Goal: Task Accomplishment & Management: Use online tool/utility

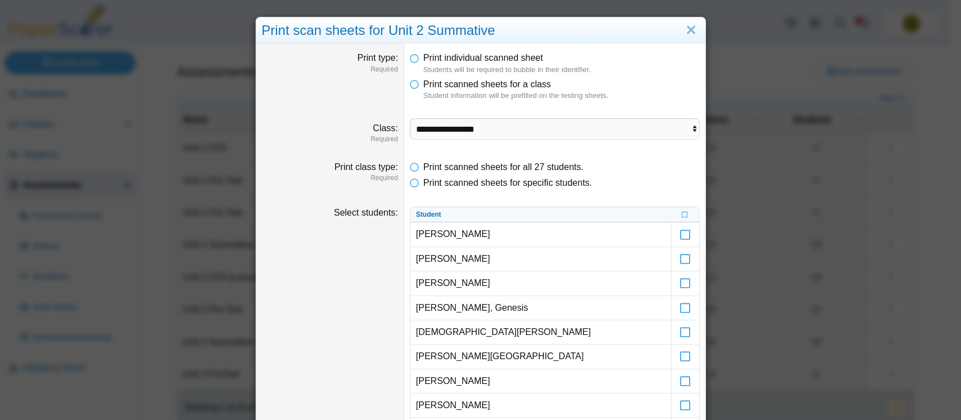
select select "**********"
click at [683, 28] on link "Close" at bounding box center [691, 30] width 17 height 19
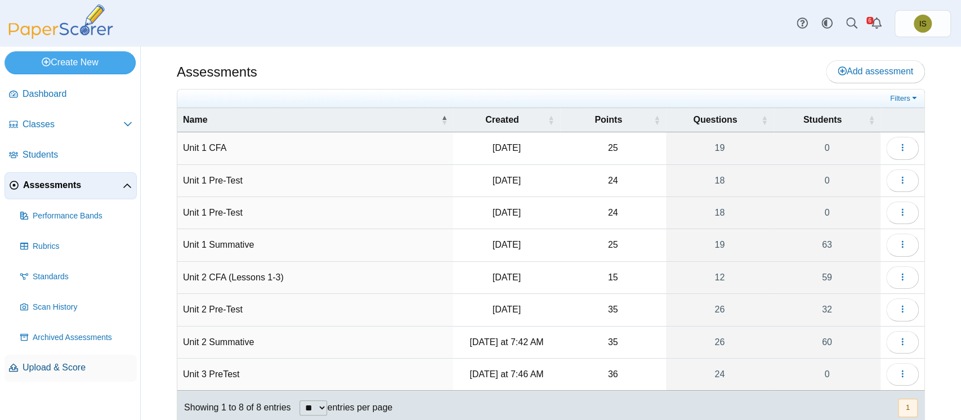
click at [45, 367] on span "Upload & Score" at bounding box center [78, 368] width 110 height 12
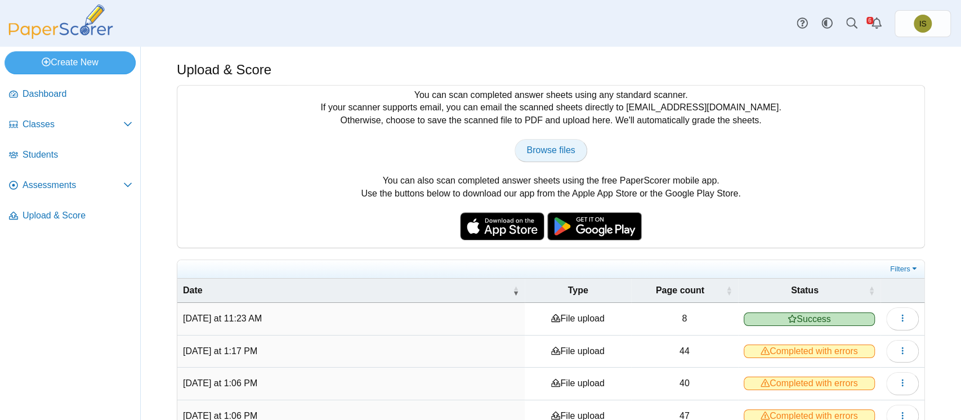
click at [534, 145] on span "Browse files" at bounding box center [551, 150] width 48 height 10
type input "**********"
click at [39, 185] on span "Assessments" at bounding box center [73, 185] width 101 height 12
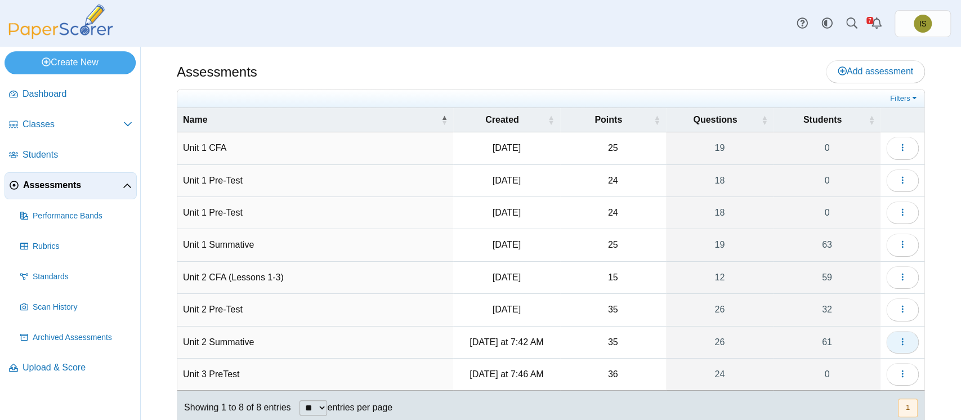
click at [898, 341] on icon "button" at bounding box center [902, 341] width 9 height 9
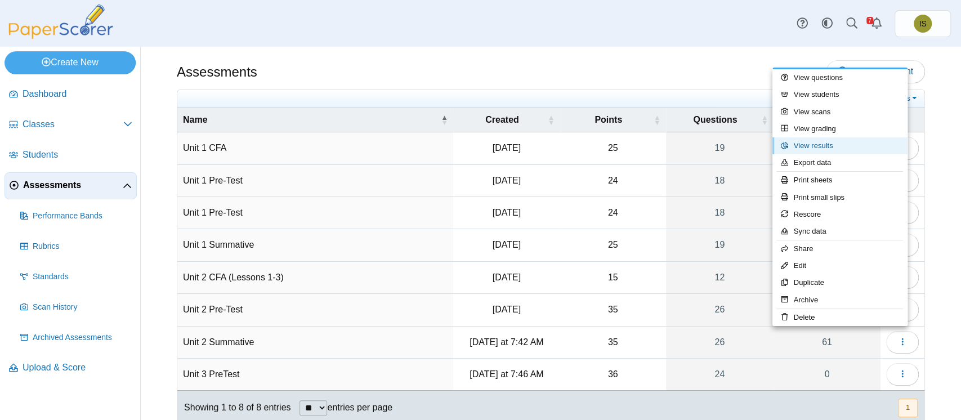
click at [835, 151] on link "View results" at bounding box center [840, 145] width 135 height 17
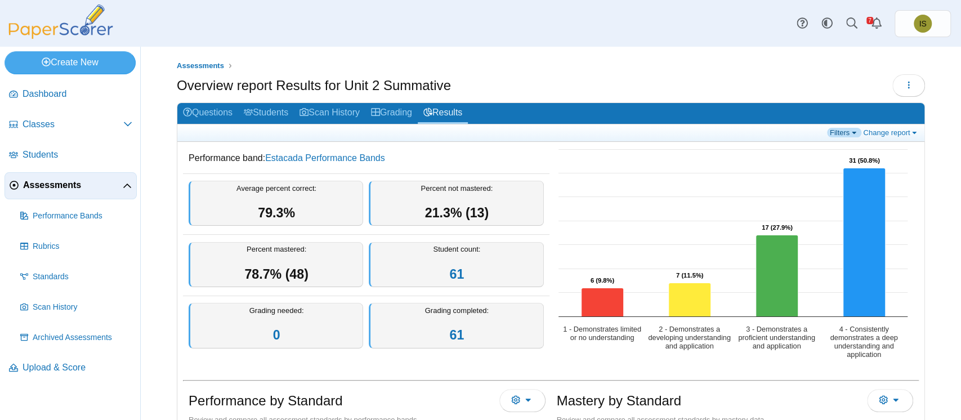
click at [838, 131] on link "Filters" at bounding box center [844, 133] width 34 height 10
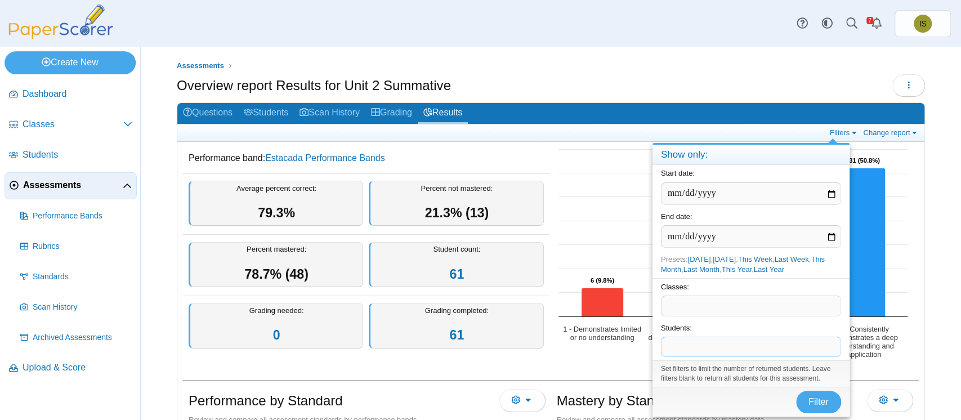
click at [743, 344] on span at bounding box center [751, 346] width 179 height 19
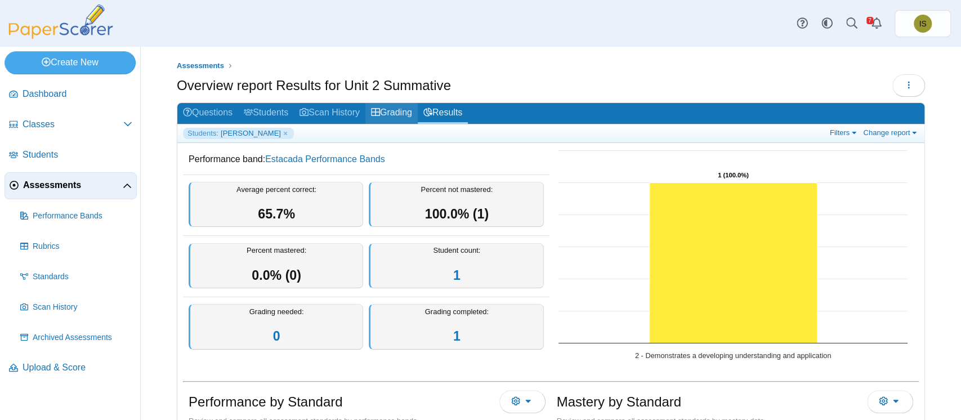
click at [401, 113] on link "Grading" at bounding box center [392, 113] width 52 height 21
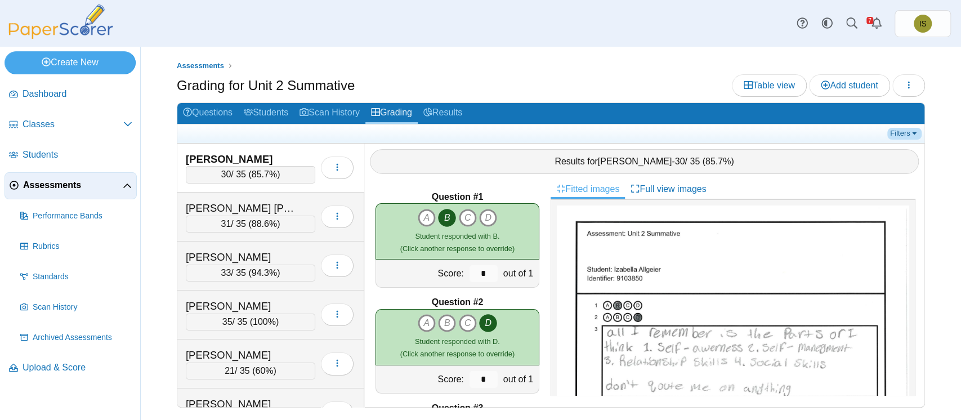
click at [906, 136] on link "Filters" at bounding box center [905, 133] width 34 height 11
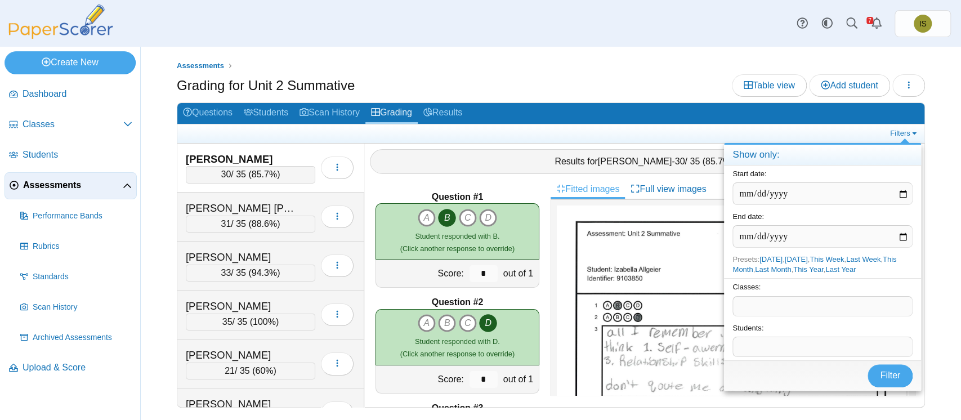
click at [760, 349] on span at bounding box center [822, 346] width 179 height 19
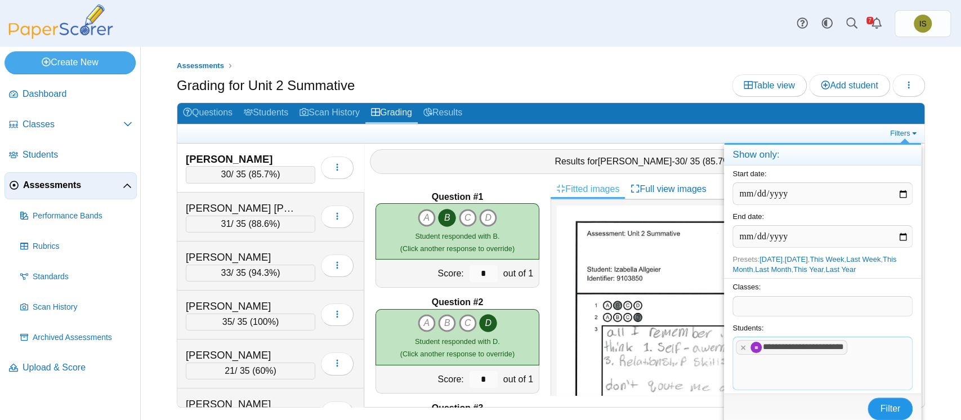
click at [902, 398] on button "Filter" at bounding box center [890, 409] width 45 height 23
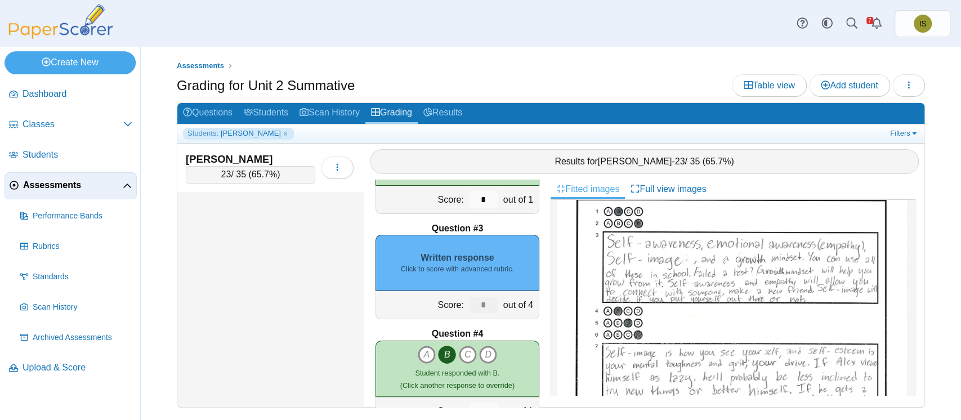
scroll to position [94, 0]
click at [473, 244] on div "Written response Click to score with advanced rubric." at bounding box center [458, 263] width 164 height 56
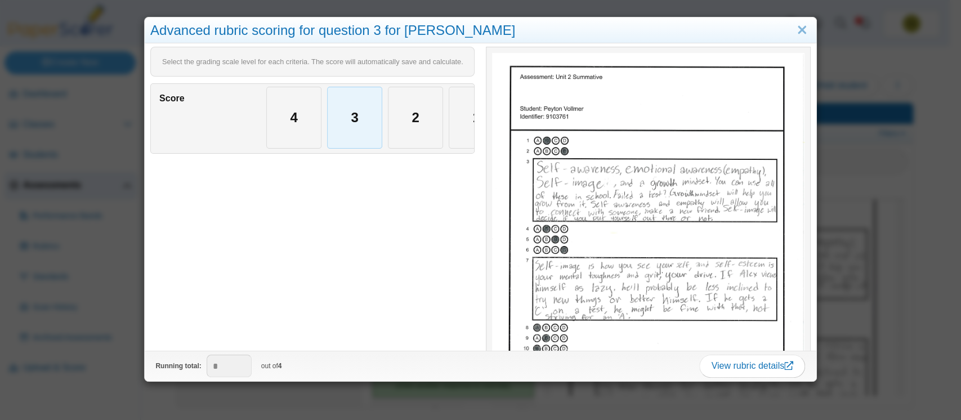
click at [345, 118] on div "3" at bounding box center [355, 117] width 54 height 61
type input "*"
click at [794, 33] on link "Close" at bounding box center [802, 30] width 17 height 19
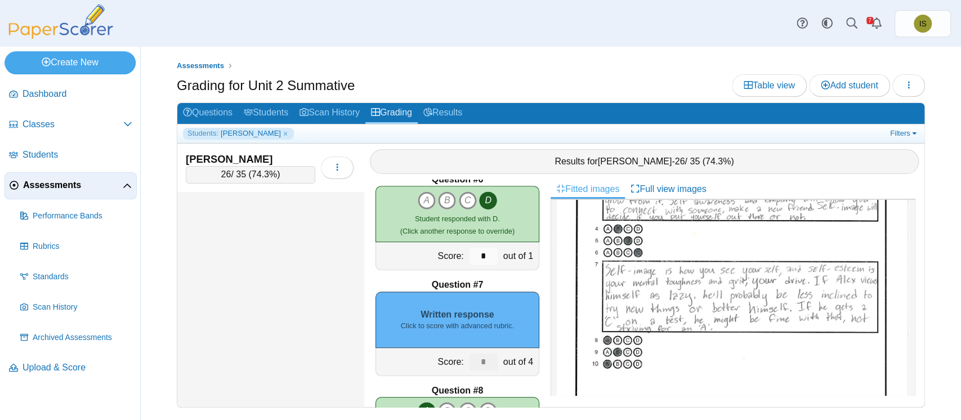
scroll to position [555, 0]
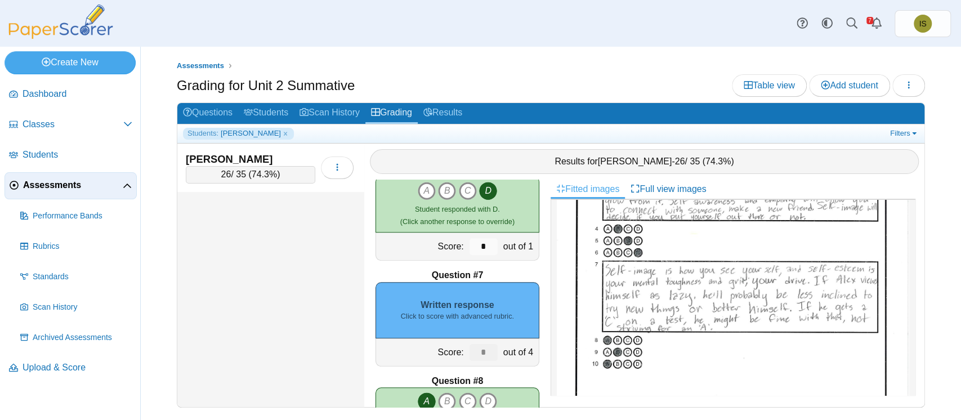
click at [455, 304] on div "Written response Click to score with advanced rubric." at bounding box center [458, 310] width 164 height 56
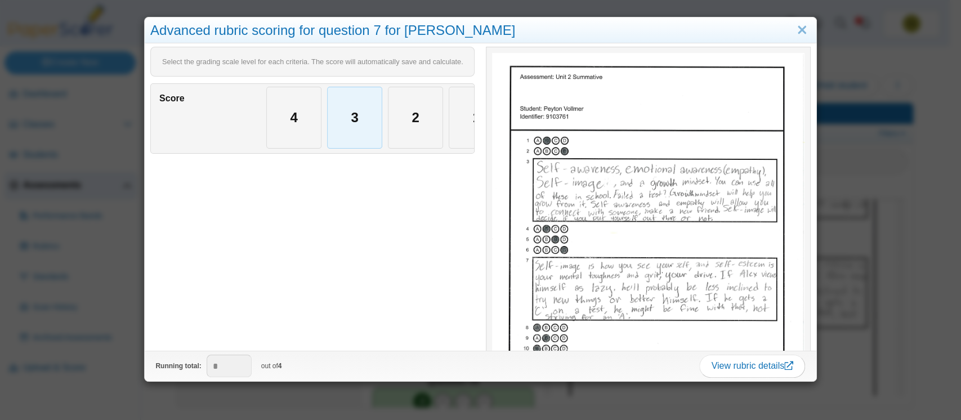
click at [347, 119] on div "3" at bounding box center [355, 117] width 54 height 61
type input "*"
click at [794, 27] on link "Close" at bounding box center [802, 30] width 17 height 19
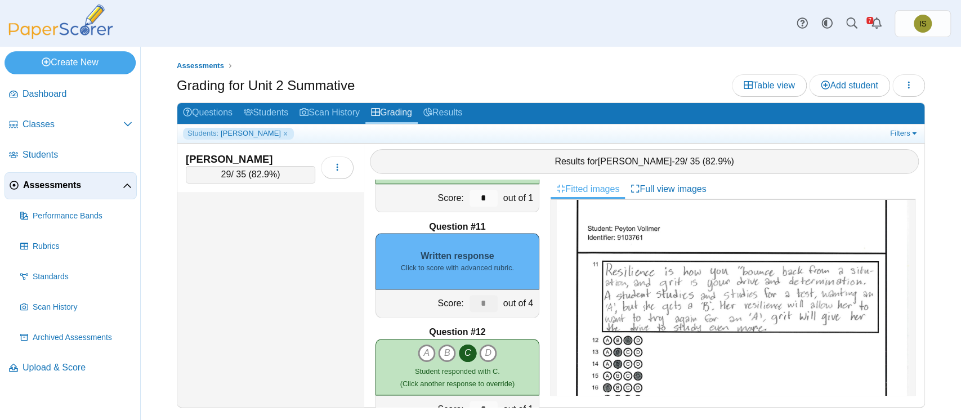
scroll to position [514, 0]
click at [475, 246] on div "Written response Click to score with advanced rubric." at bounding box center [458, 261] width 164 height 56
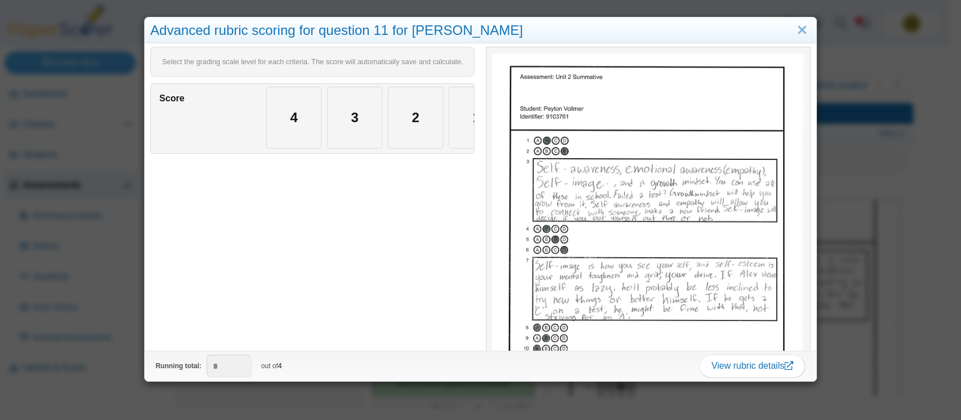
scroll to position [507, 0]
click at [284, 114] on div "4" at bounding box center [294, 117] width 54 height 61
type input "*"
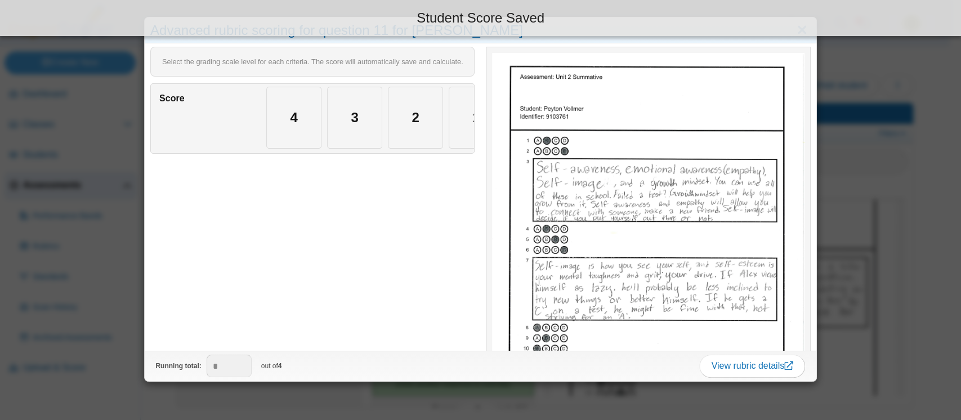
click at [791, 34] on div "Student Score Saved" at bounding box center [480, 18] width 961 height 36
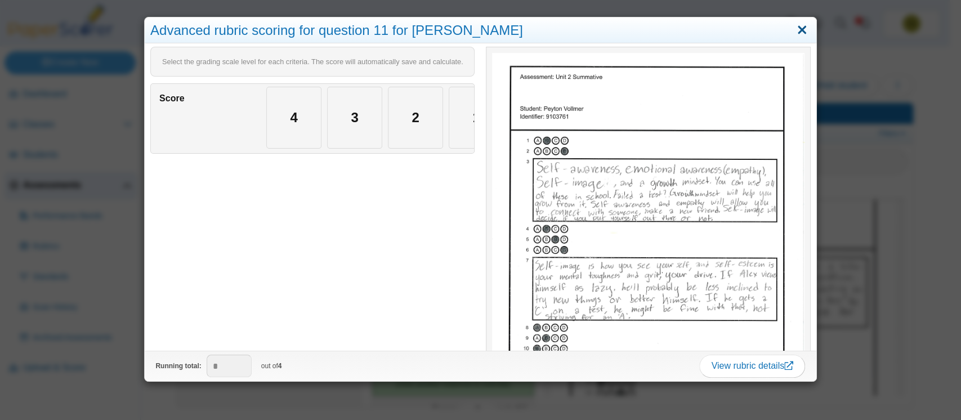
click at [794, 35] on link "Close" at bounding box center [802, 30] width 17 height 19
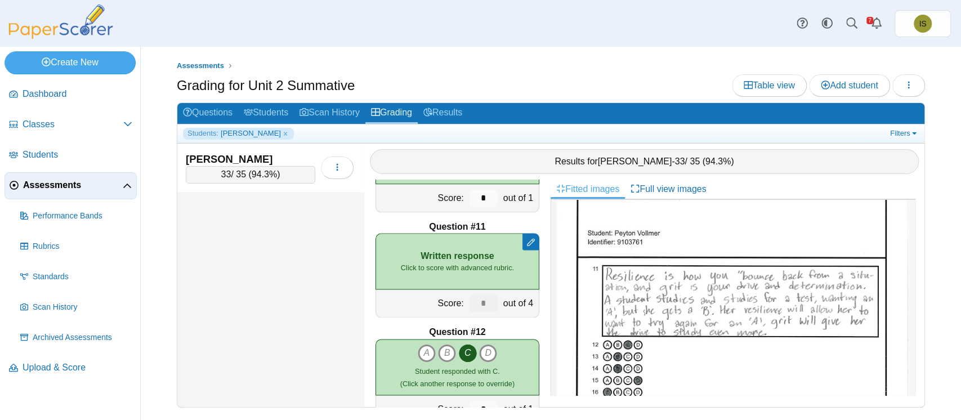
scroll to position [514, 0]
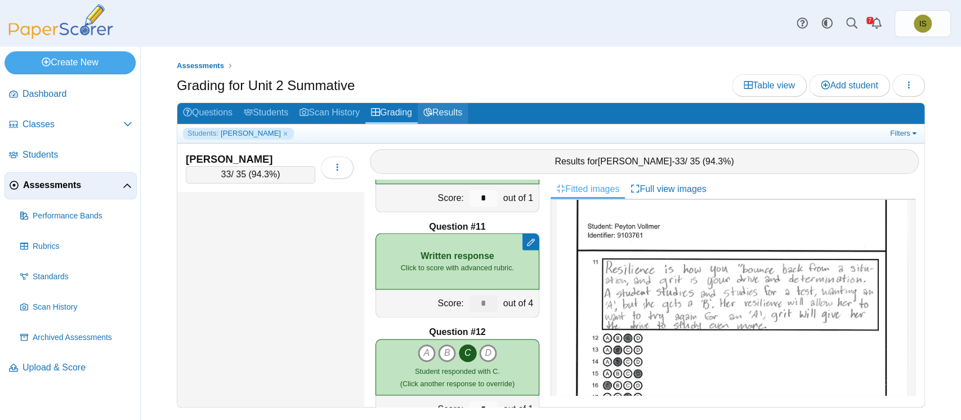
click at [460, 113] on link "Results" at bounding box center [443, 113] width 50 height 21
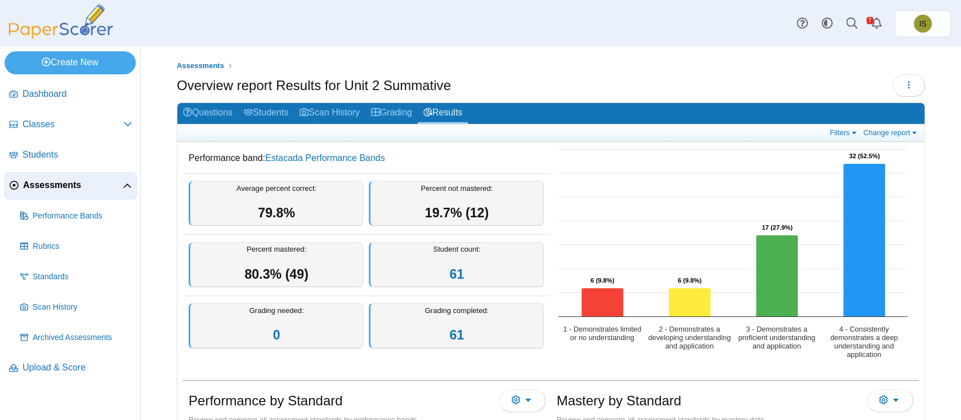
click at [827, 136] on div "Filters Show only: Loading… Change report Select a report: Overview report Ques…" at bounding box center [873, 133] width 92 height 10
click at [829, 133] on link "Filters" at bounding box center [844, 133] width 34 height 10
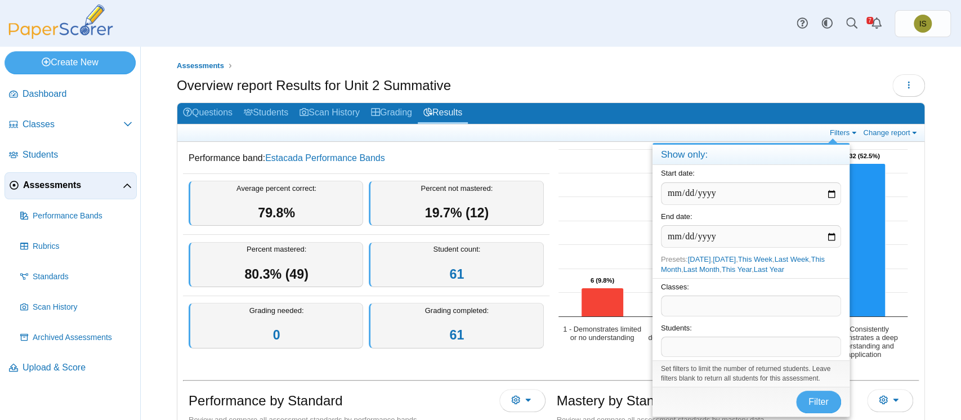
click at [723, 356] on div "Students: ​" at bounding box center [751, 340] width 197 height 41
click at [726, 347] on span at bounding box center [751, 346] width 179 height 19
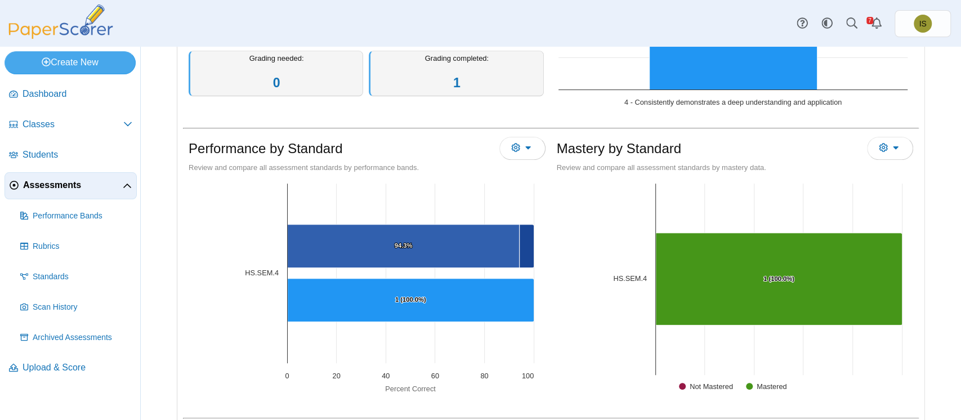
scroll to position [255, 0]
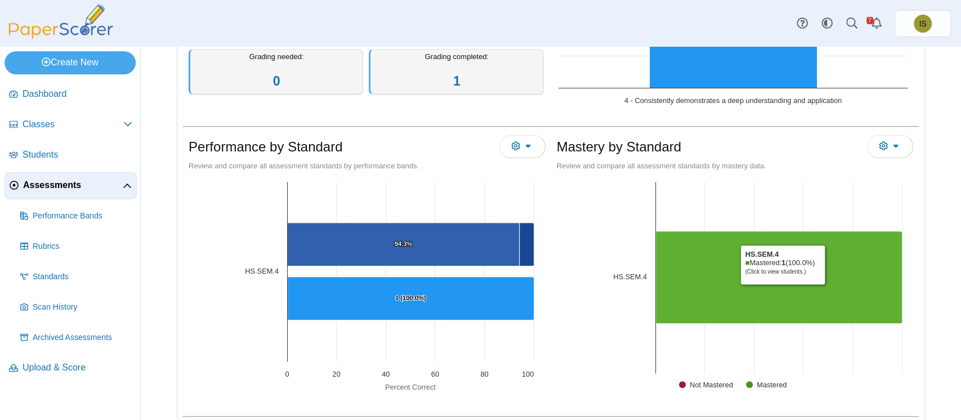
click at [822, 264] on Mastered "[object Object], 1. Mastered." at bounding box center [779, 277] width 247 height 92
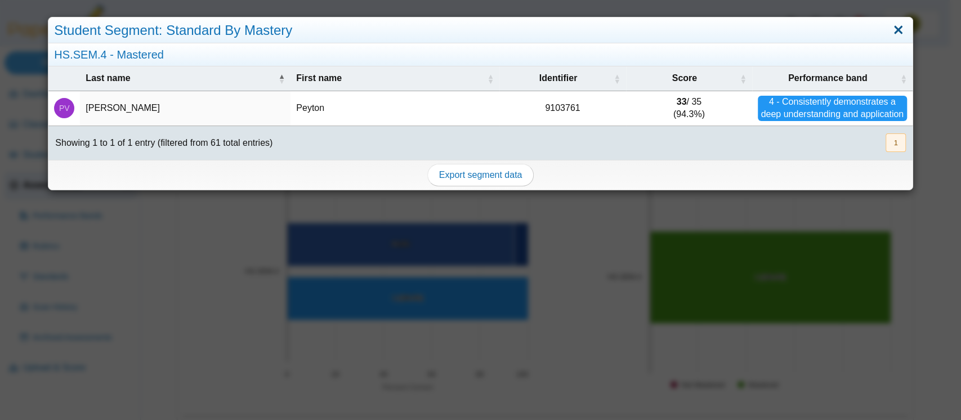
click at [890, 29] on link "Close" at bounding box center [898, 30] width 17 height 19
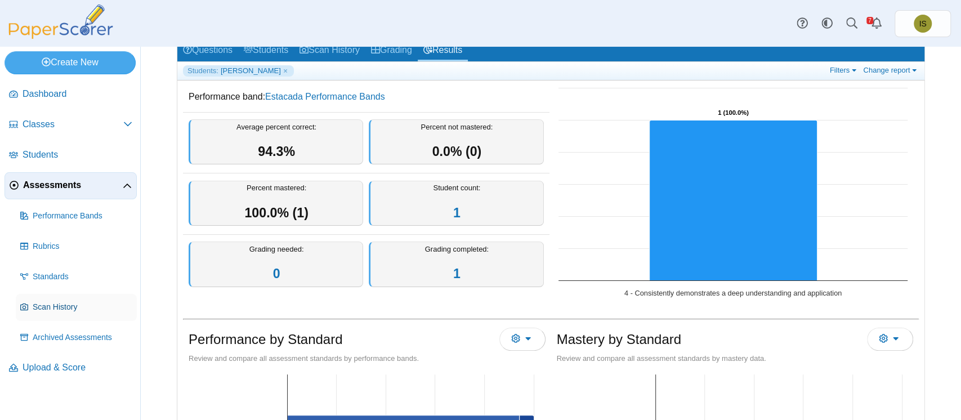
scroll to position [41, 0]
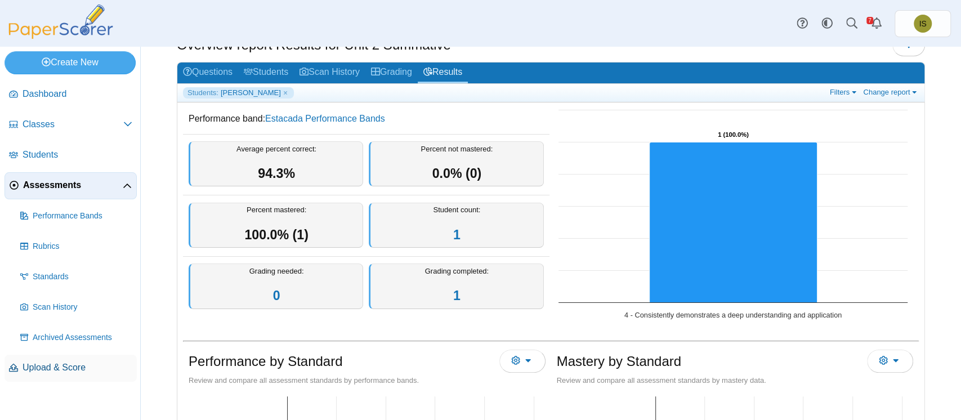
click at [65, 358] on link "Upload & Score" at bounding box center [71, 368] width 132 height 27
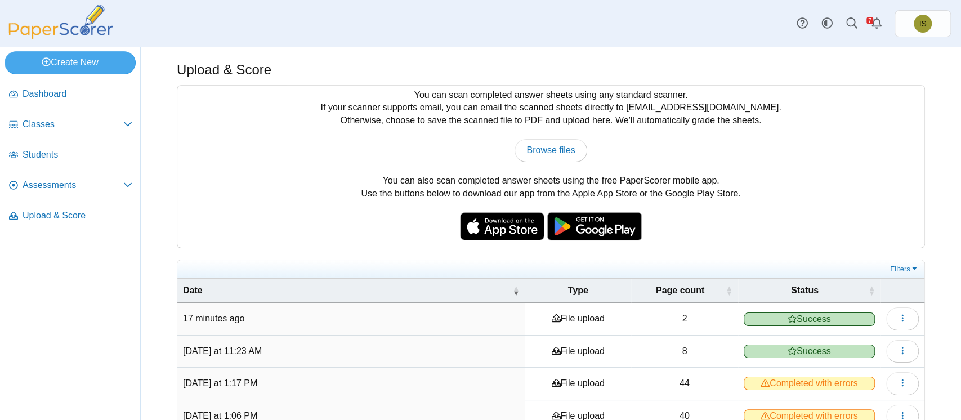
click at [537, 161] on div "You can scan completed answer sheets using any standard scanner. If your scanne…" at bounding box center [550, 167] width 747 height 162
click at [543, 151] on span "Browse files" at bounding box center [551, 150] width 48 height 10
type input "**********"
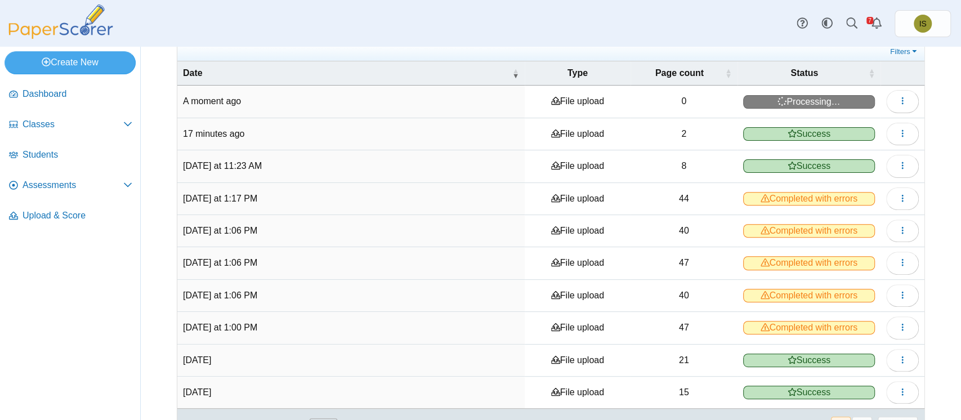
scroll to position [219, 0]
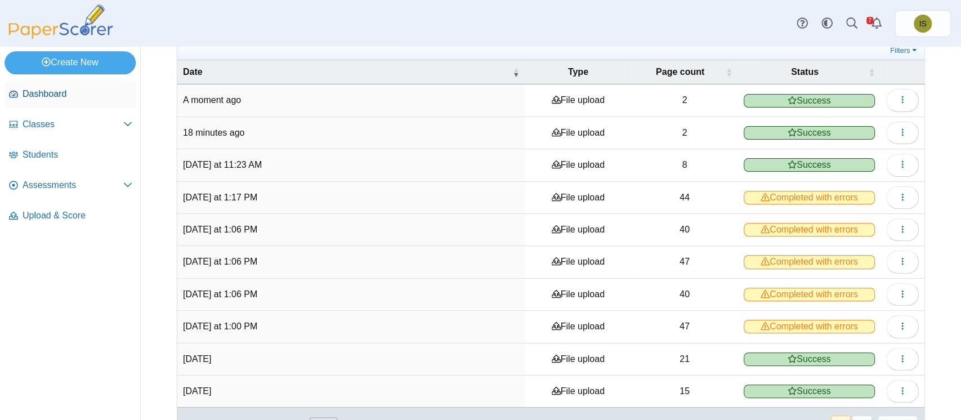
click at [76, 92] on span "Dashboard" at bounding box center [78, 94] width 110 height 12
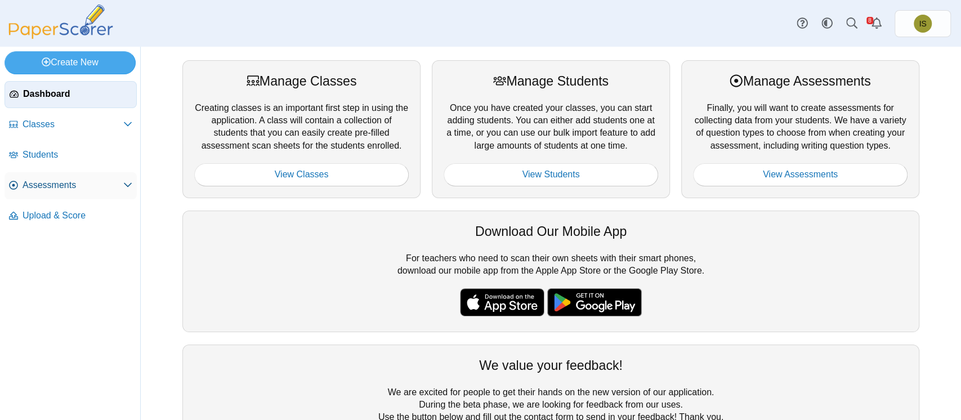
click at [53, 190] on span "Assessments" at bounding box center [73, 185] width 101 height 12
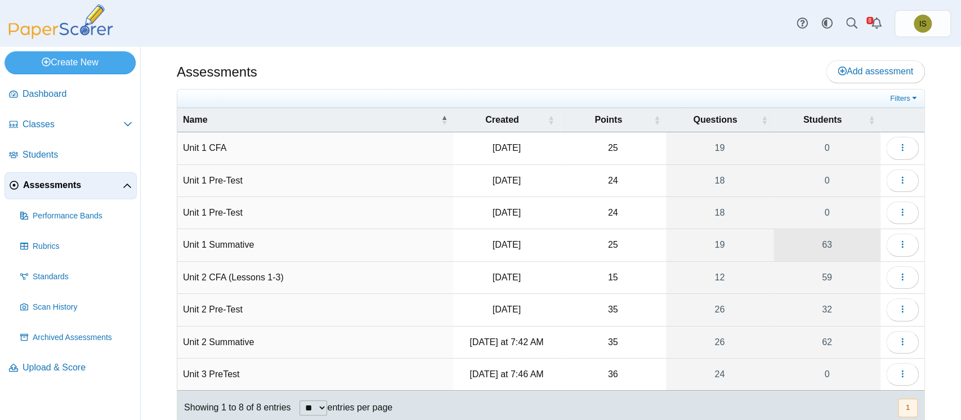
scroll to position [31, 0]
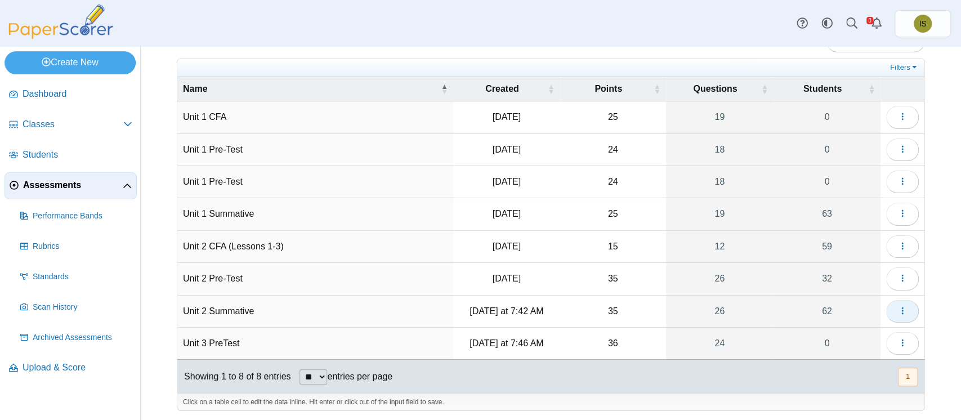
click at [898, 306] on icon "button" at bounding box center [902, 310] width 9 height 9
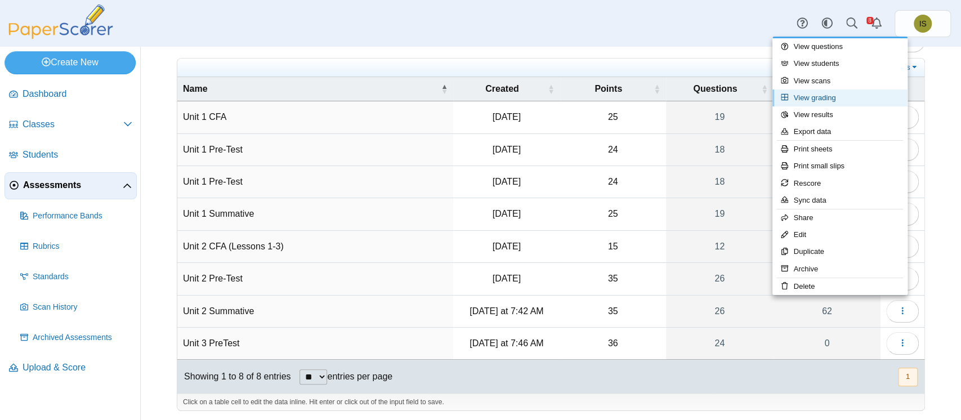
click at [840, 100] on link "View grading" at bounding box center [840, 98] width 135 height 17
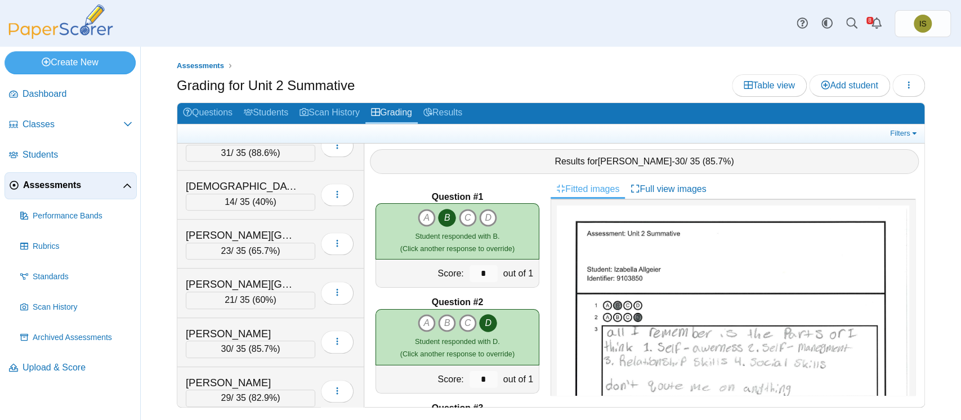
scroll to position [415, 0]
click at [315, 282] on div "Loading…" at bounding box center [334, 293] width 38 height 32
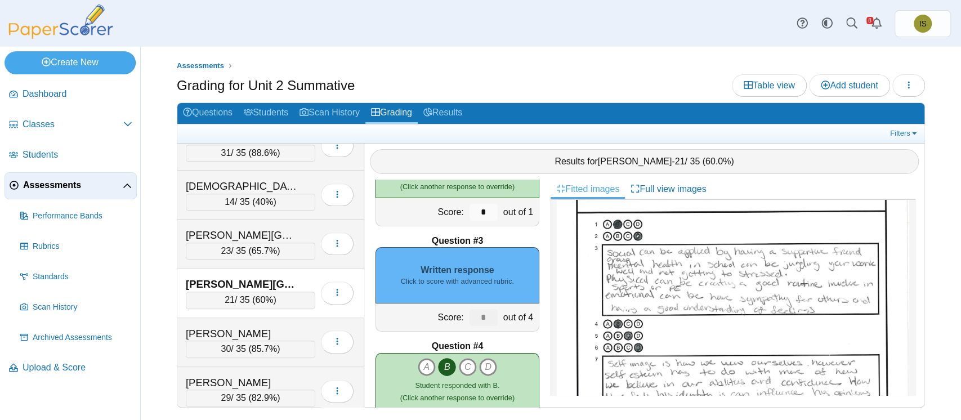
scroll to position [85, 0]
click at [453, 280] on small "Click to score with advanced rubric." at bounding box center [457, 282] width 113 height 10
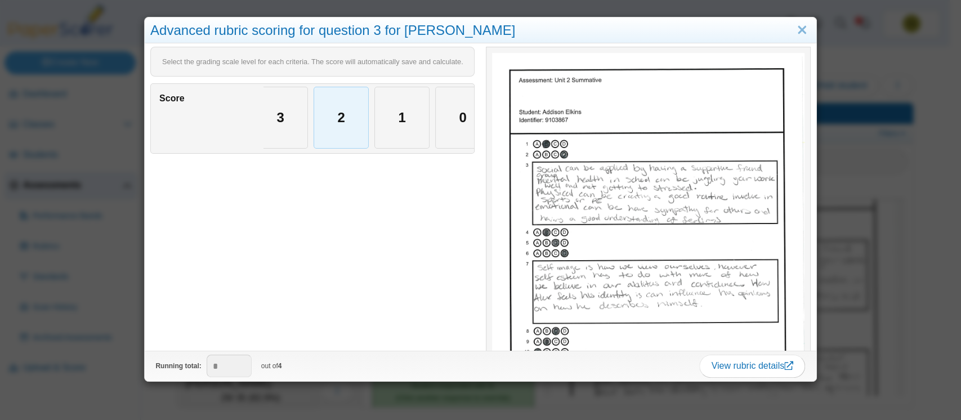
scroll to position [0, 78]
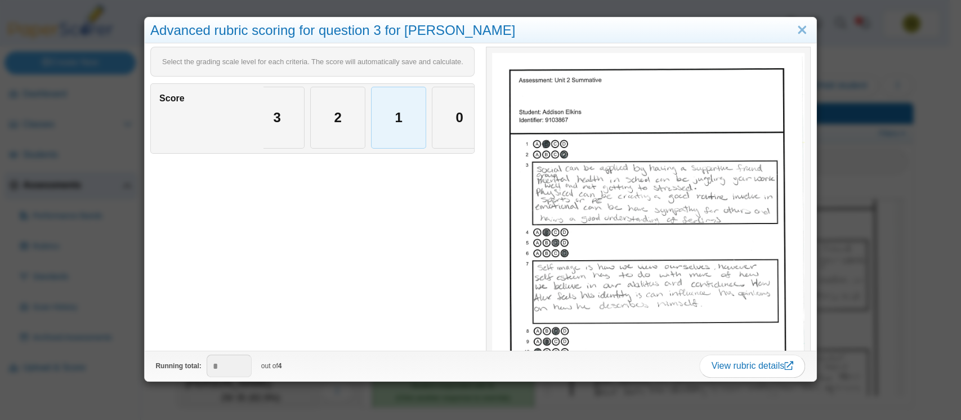
click at [397, 112] on div "1" at bounding box center [399, 117] width 54 height 61
type input "*"
click at [794, 31] on link "Close" at bounding box center [802, 30] width 17 height 19
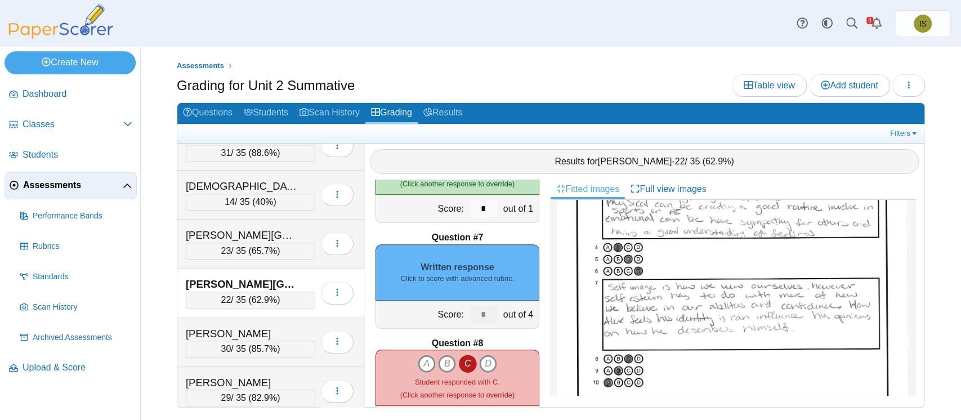
scroll to position [162, 0]
click at [467, 276] on small "Click to score with advanced rubric." at bounding box center [457, 279] width 113 height 10
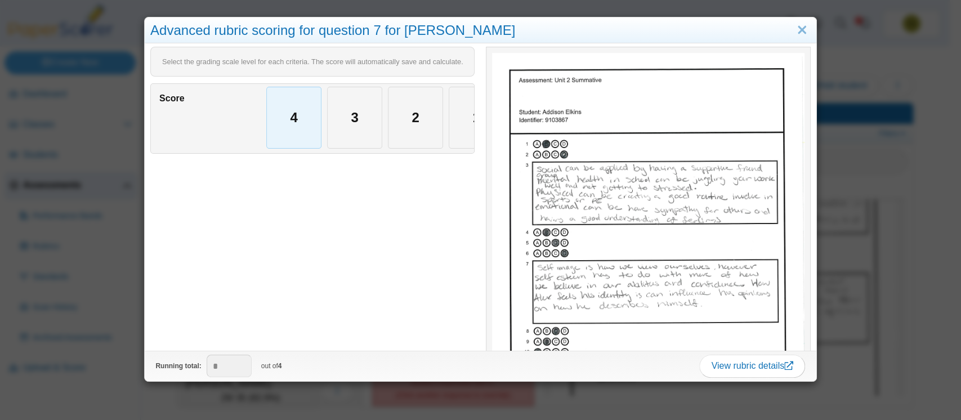
click at [284, 116] on div "4" at bounding box center [294, 117] width 54 height 61
type input "*"
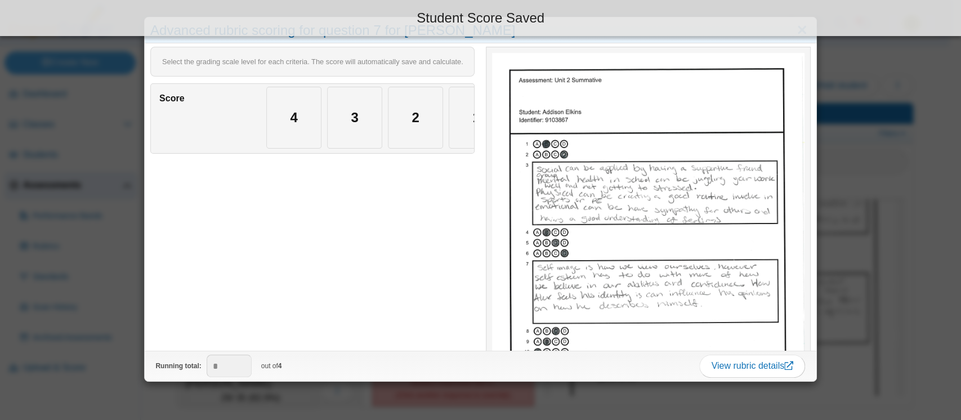
click at [788, 26] on div "Student Score Saved" at bounding box center [480, 17] width 945 height 19
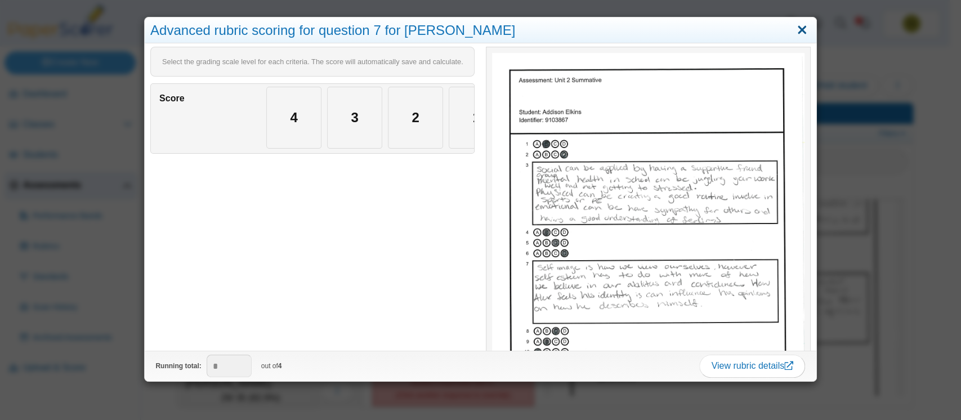
click at [794, 34] on link "Close" at bounding box center [802, 30] width 17 height 19
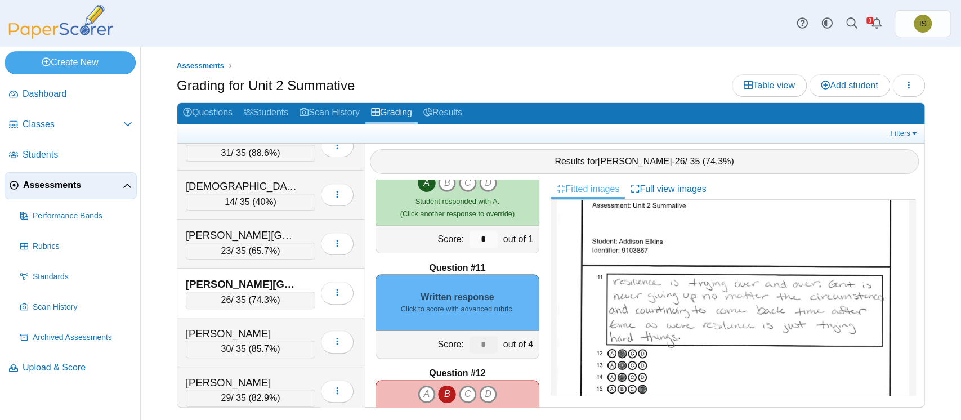
scroll to position [501, 0]
click at [449, 304] on small "Click to score with advanced rubric." at bounding box center [457, 309] width 113 height 10
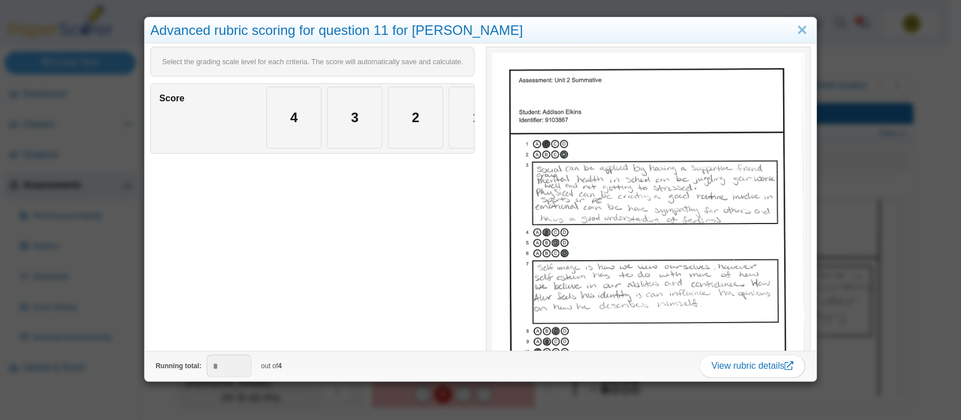
scroll to position [495, 0]
click at [295, 115] on div "4" at bounding box center [294, 117] width 54 height 61
type input "*"
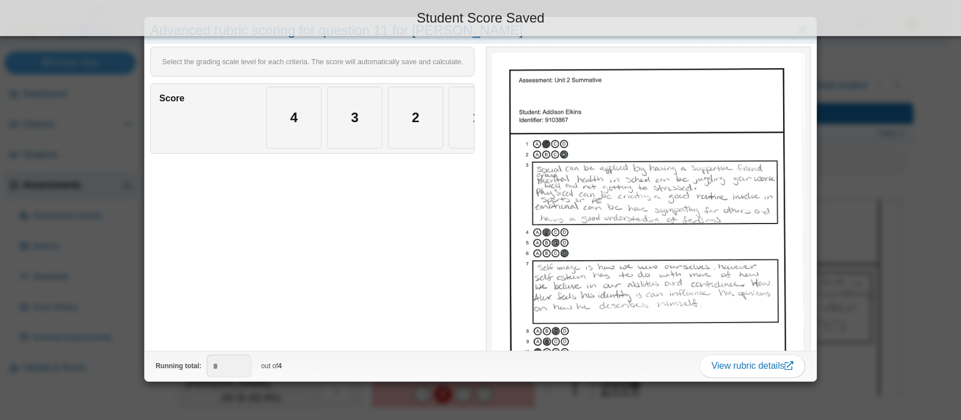
click at [795, 34] on div "Student Score Saved" at bounding box center [480, 18] width 961 height 36
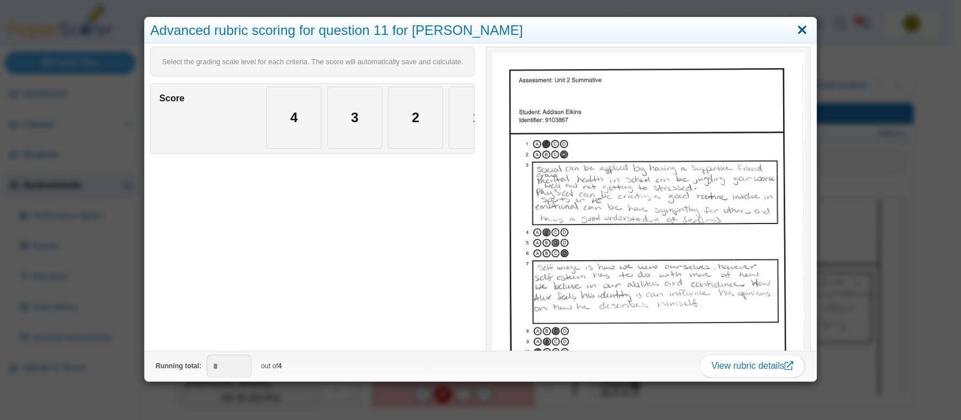
click at [794, 32] on link "Close" at bounding box center [802, 30] width 17 height 19
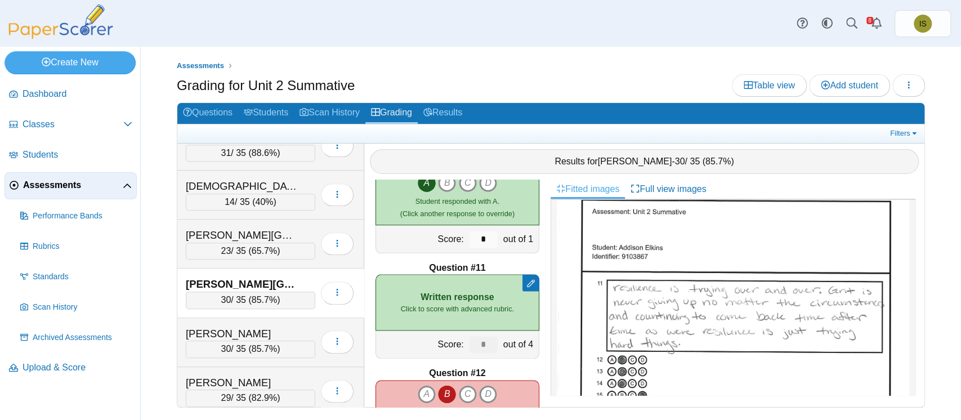
scroll to position [501, 0]
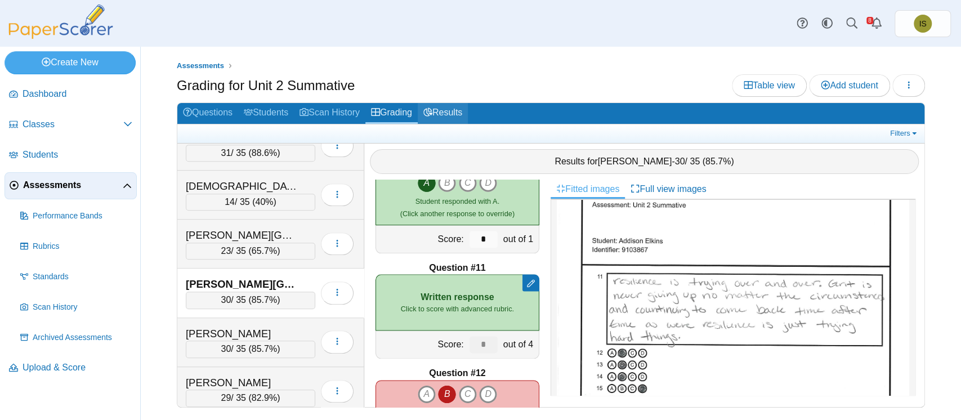
click at [457, 114] on link "Results" at bounding box center [443, 113] width 50 height 21
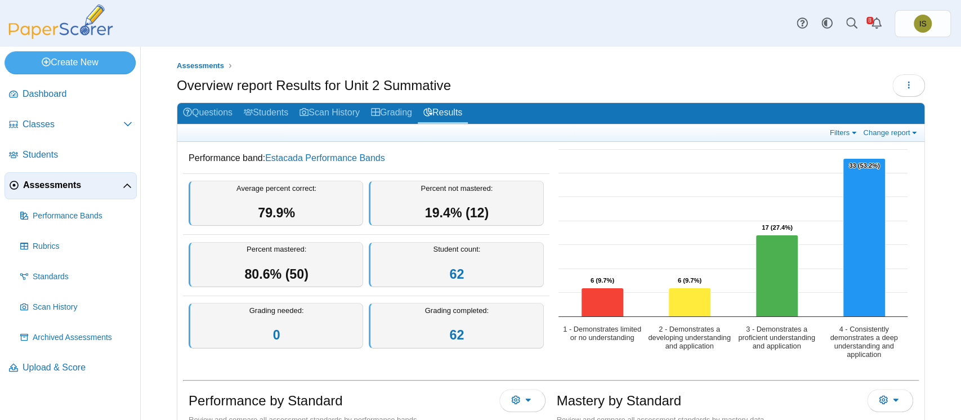
click at [831, 124] on div "Filters Show only: Loading… Change report Select a report: Overview report Ques…" at bounding box center [550, 132] width 747 height 17
click at [827, 136] on link "Filters" at bounding box center [844, 133] width 34 height 10
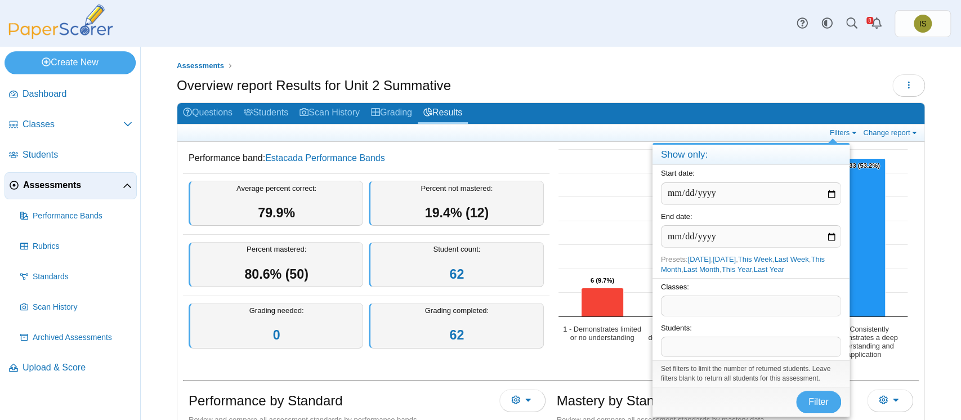
click at [698, 360] on div "Set filters to limit the number of returned students. Leave filters blank to re…" at bounding box center [751, 373] width 197 height 26
click at [702, 346] on span at bounding box center [751, 346] width 179 height 19
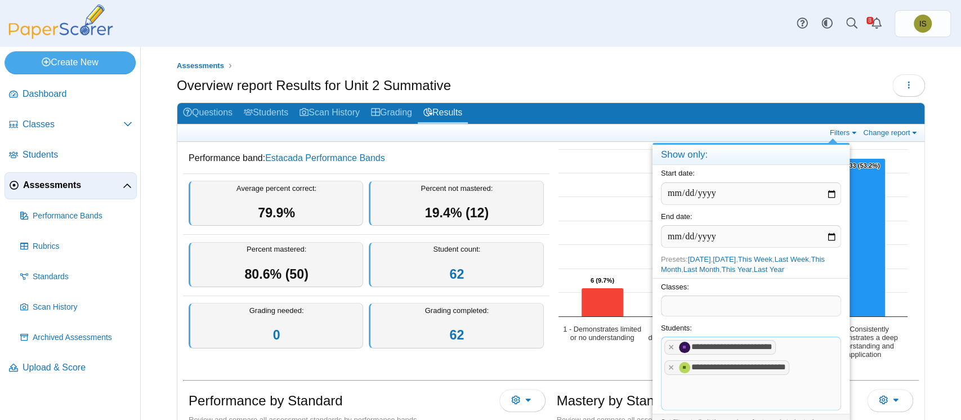
scroll to position [93, 0]
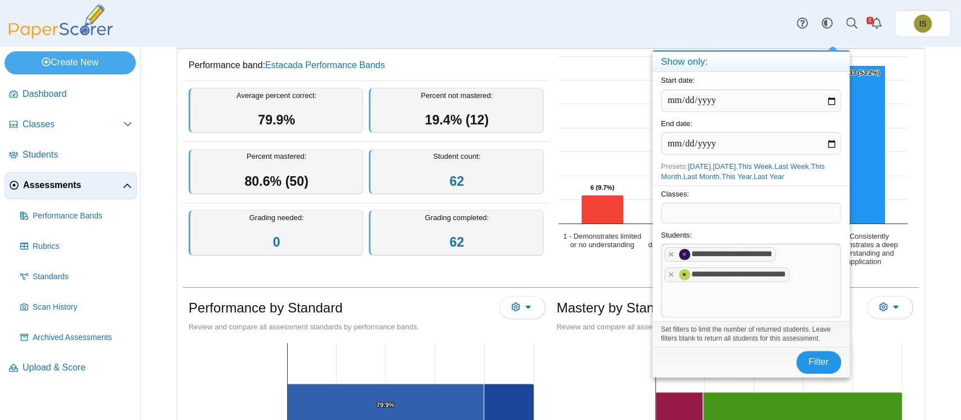
click at [816, 351] on button "Filter" at bounding box center [818, 362] width 45 height 23
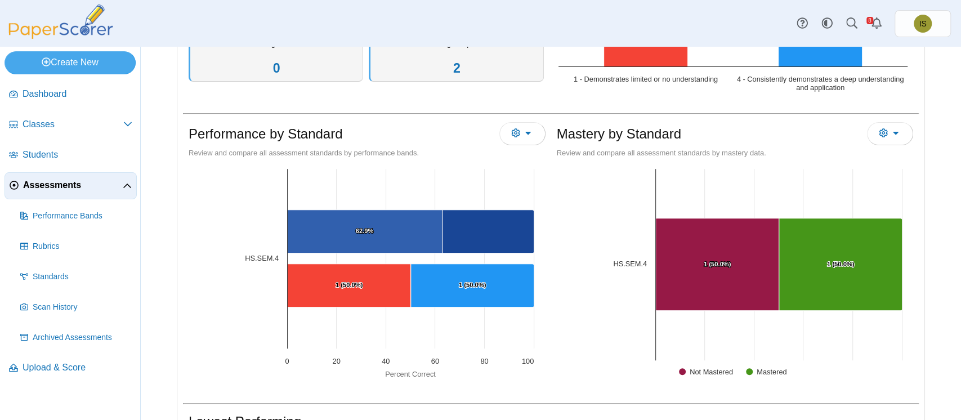
scroll to position [269, 0]
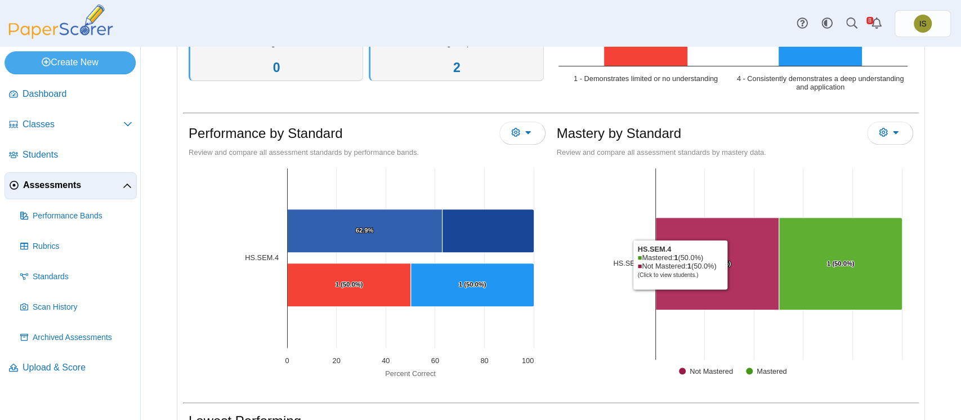
click at [725, 264] on text "1 (50.0%) ​ 1 (50.0%)" at bounding box center [717, 263] width 28 height 7
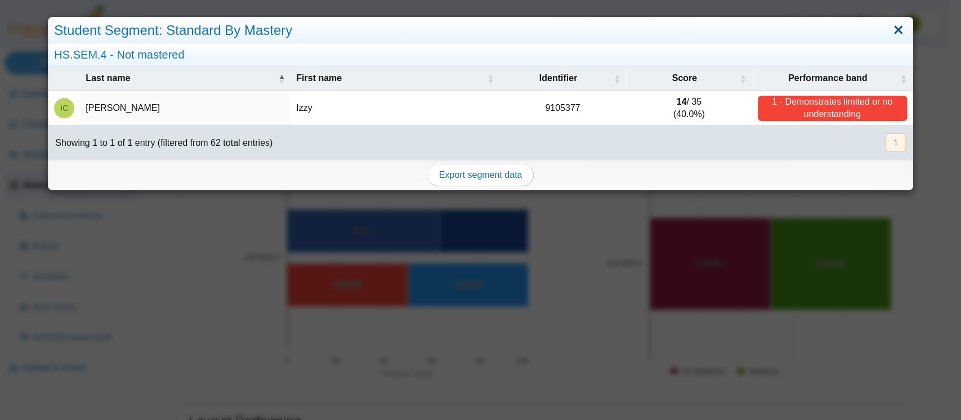
click at [890, 26] on link "Close" at bounding box center [898, 30] width 17 height 19
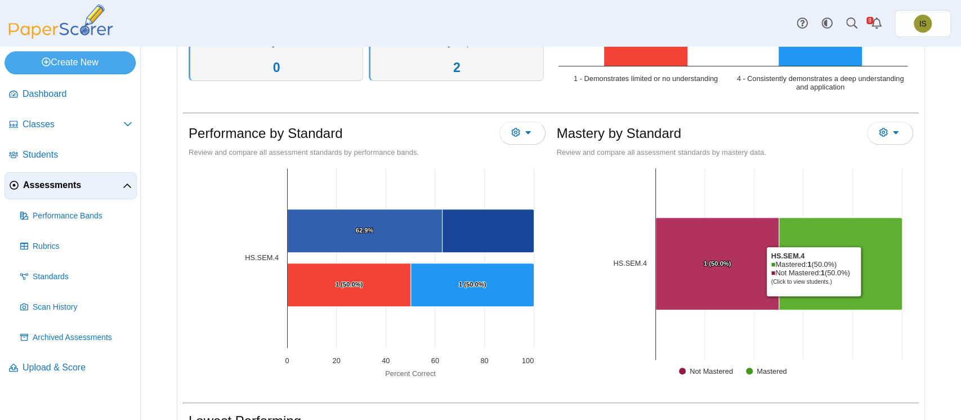
click at [860, 269] on Mastered "[object Object], 1. Mastered." at bounding box center [840, 264] width 123 height 92
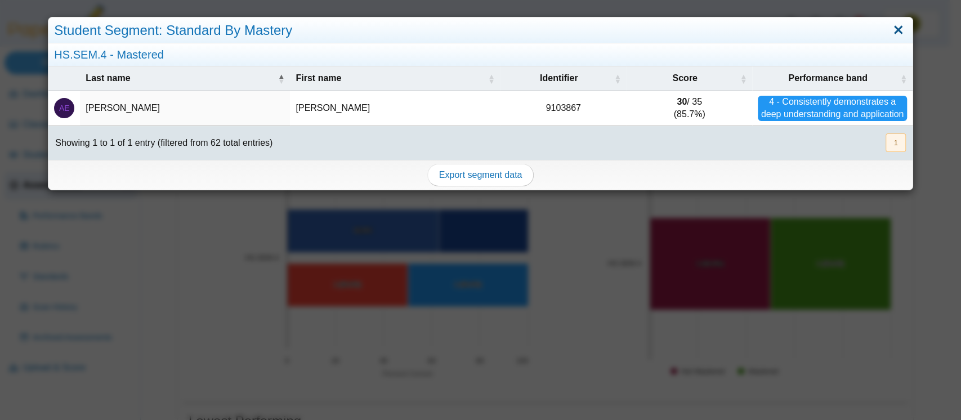
click at [890, 34] on link "Close" at bounding box center [898, 30] width 17 height 19
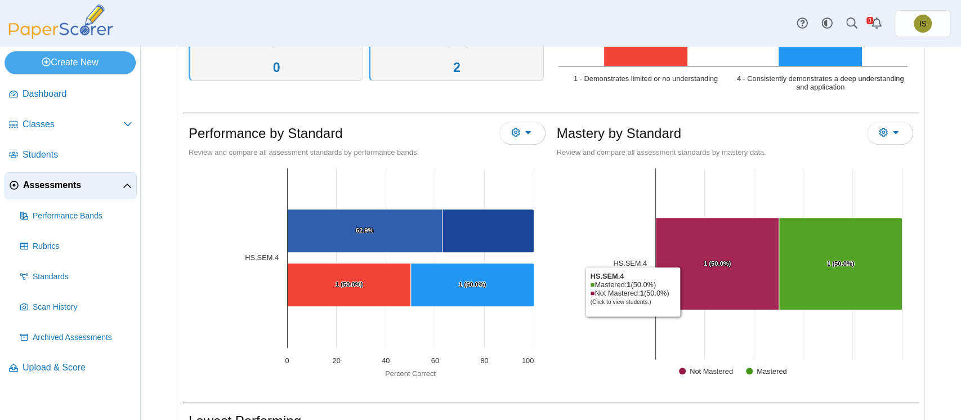
click at [678, 291] on Mastered "[object Object], 1. Not Mastered." at bounding box center [717, 264] width 123 height 92
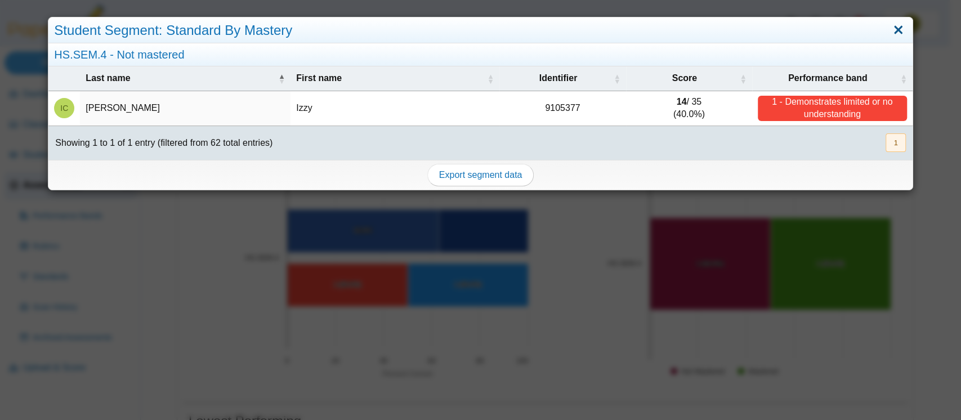
click at [890, 33] on link "Close" at bounding box center [898, 30] width 17 height 19
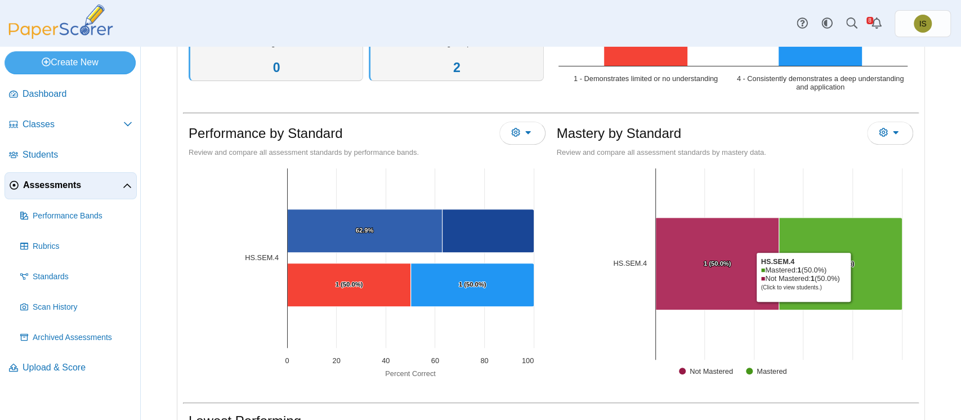
click at [848, 275] on Mastered "[object Object], 1. Mastered." at bounding box center [840, 264] width 123 height 92
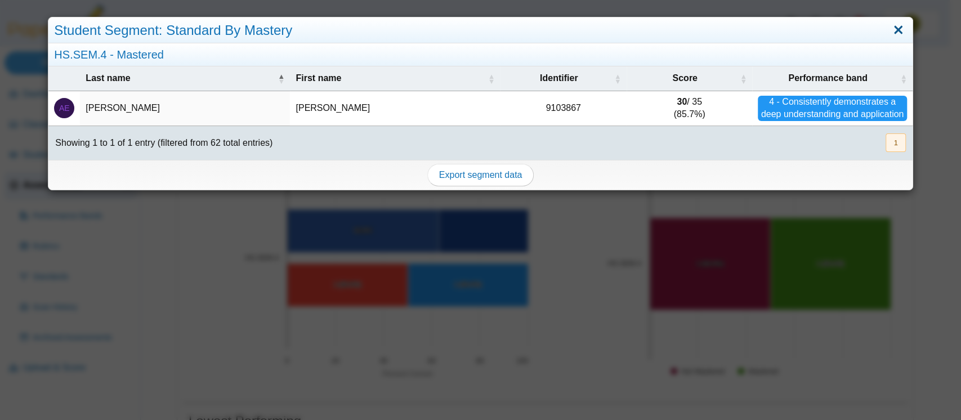
click at [890, 29] on link "Close" at bounding box center [898, 30] width 17 height 19
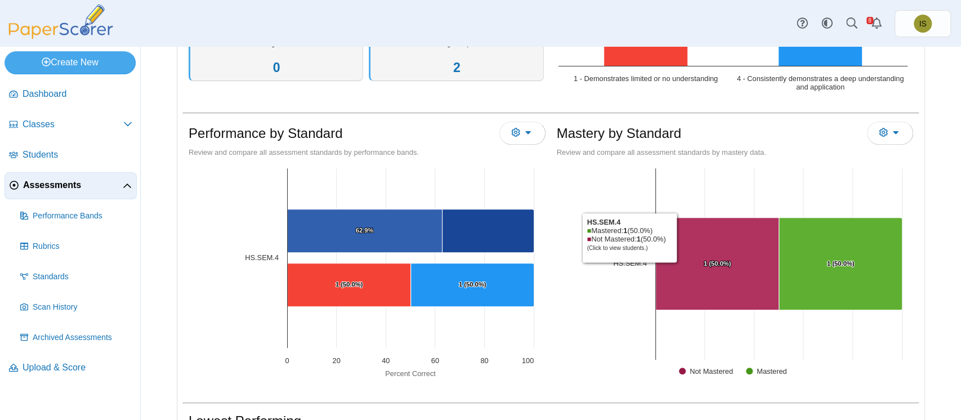
scroll to position [0, 0]
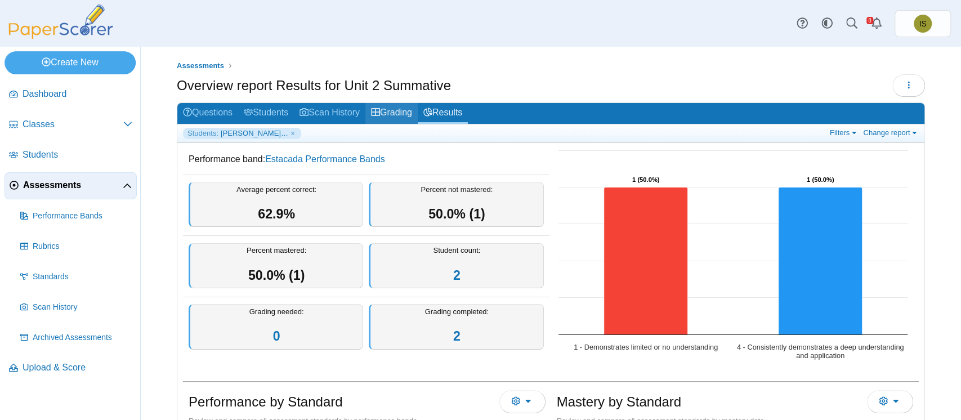
click at [395, 113] on link "Grading" at bounding box center [392, 113] width 52 height 21
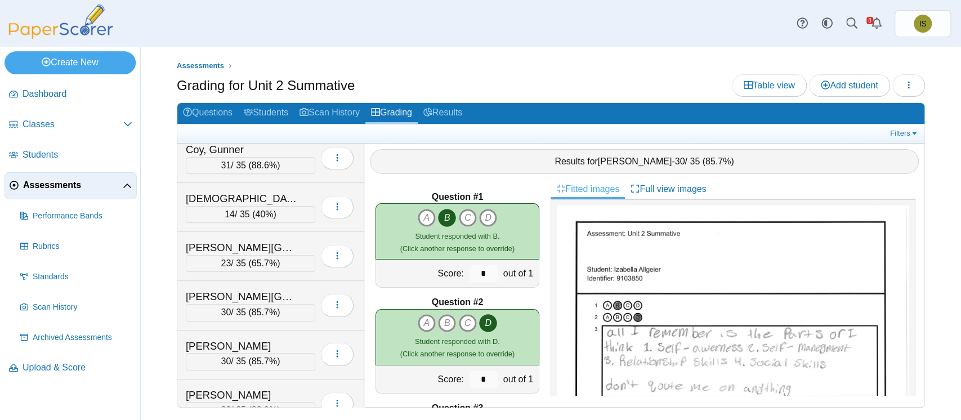
scroll to position [408, 0]
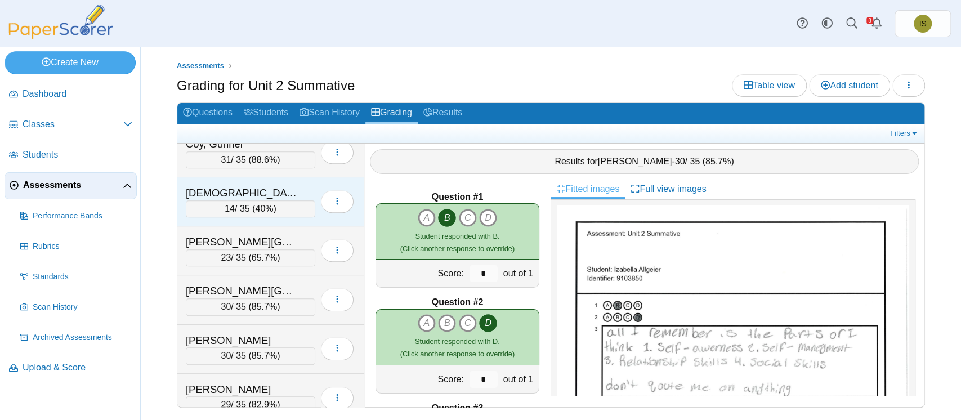
click at [301, 188] on div "[DEMOGRAPHIC_DATA][PERSON_NAME]" at bounding box center [251, 193] width 130 height 15
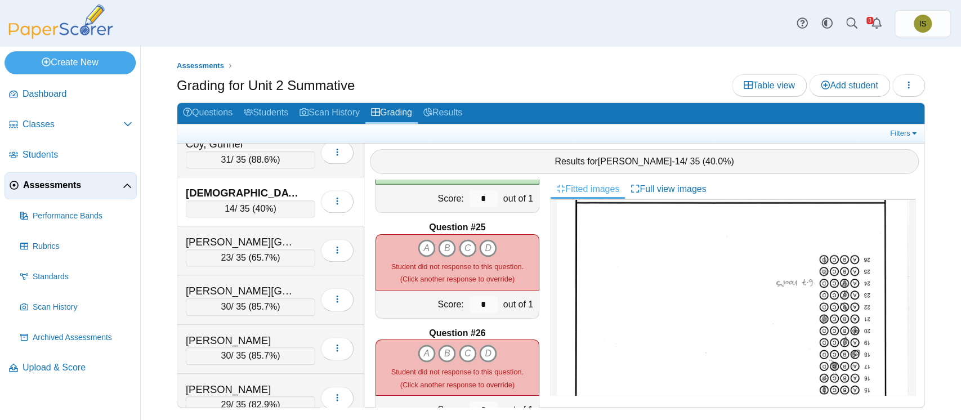
scroll to position [2539, 0]
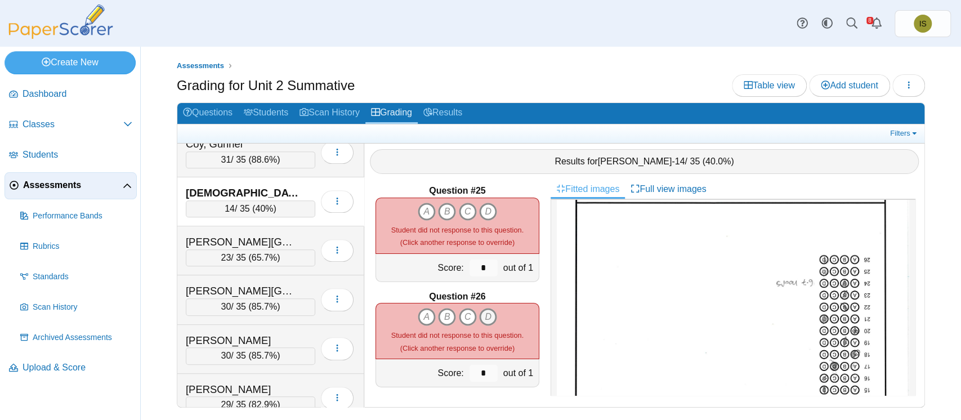
click at [483, 318] on icon "D" at bounding box center [488, 317] width 18 height 18
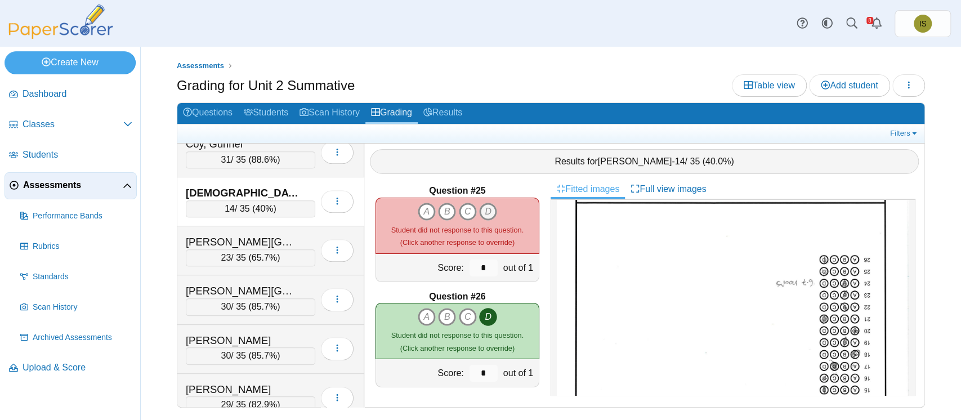
click at [484, 210] on icon "D" at bounding box center [488, 212] width 18 height 18
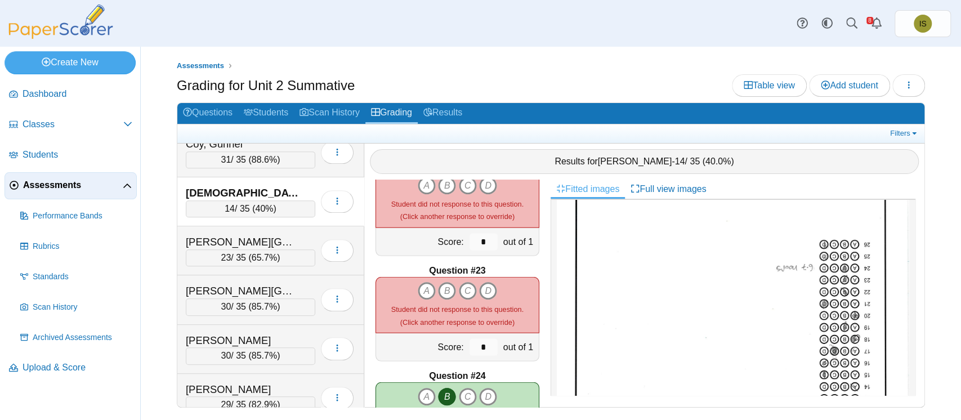
scroll to position [546, 0]
click at [442, 290] on icon "B" at bounding box center [447, 291] width 18 height 18
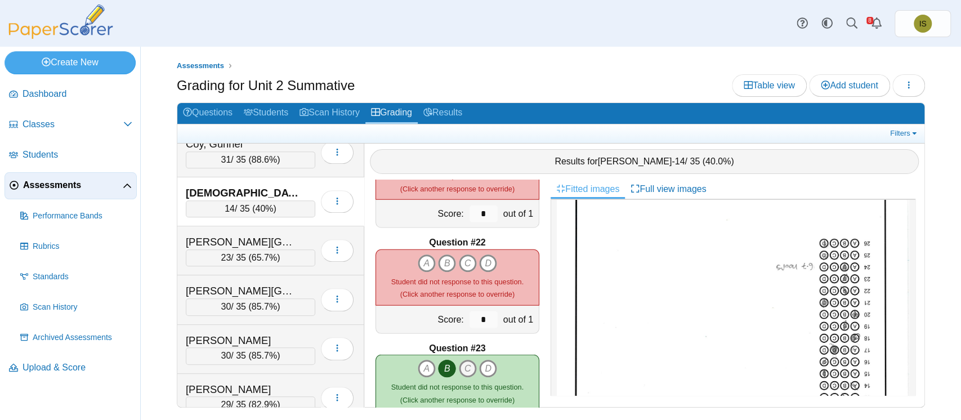
scroll to position [2167, 0]
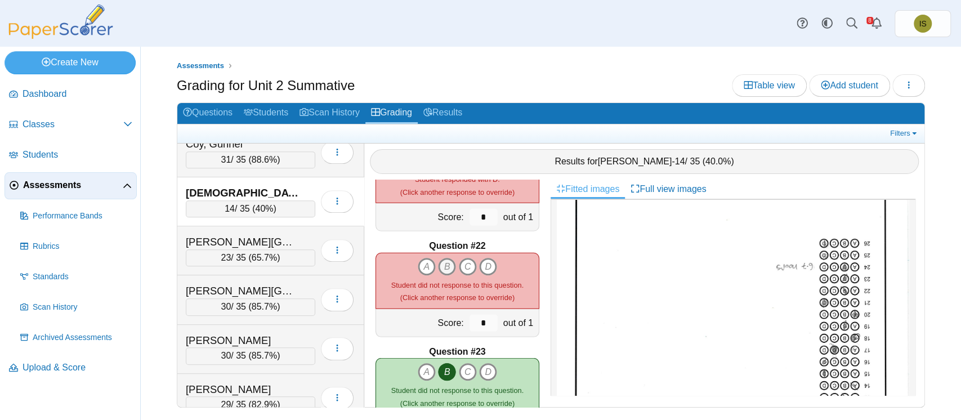
click at [444, 270] on icon "B" at bounding box center [447, 267] width 18 height 18
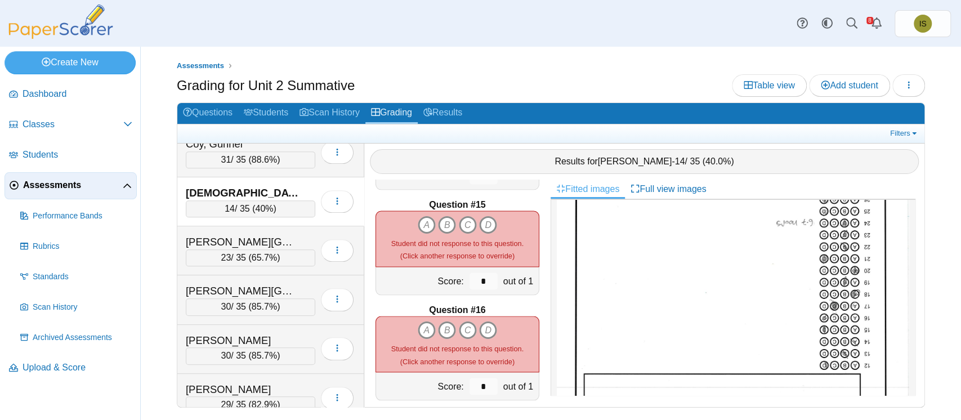
scroll to position [1499, 0]
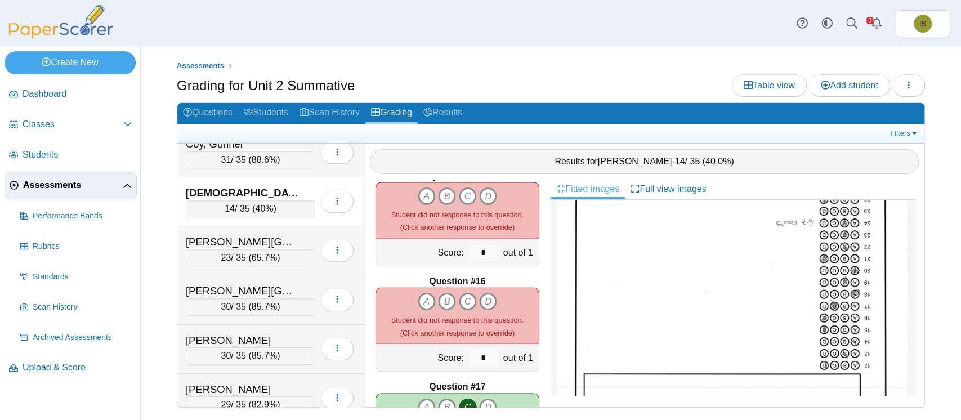
click at [485, 298] on icon "D" at bounding box center [488, 301] width 18 height 18
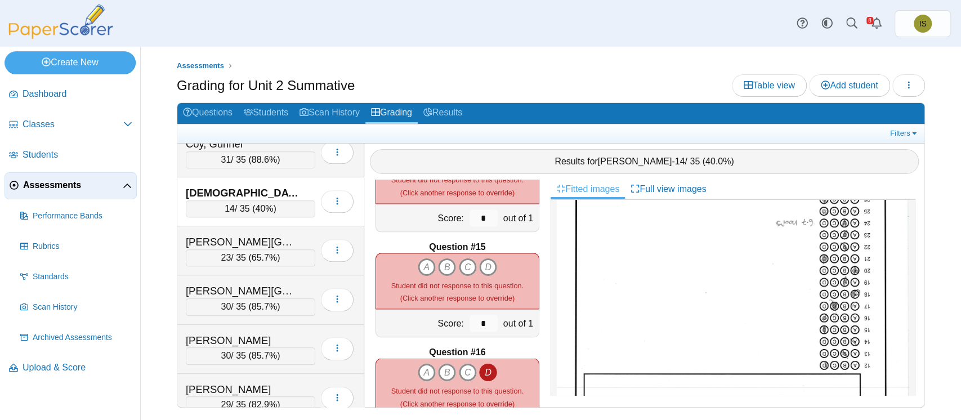
scroll to position [1428, 0]
click at [479, 266] on icon "D" at bounding box center [488, 268] width 18 height 18
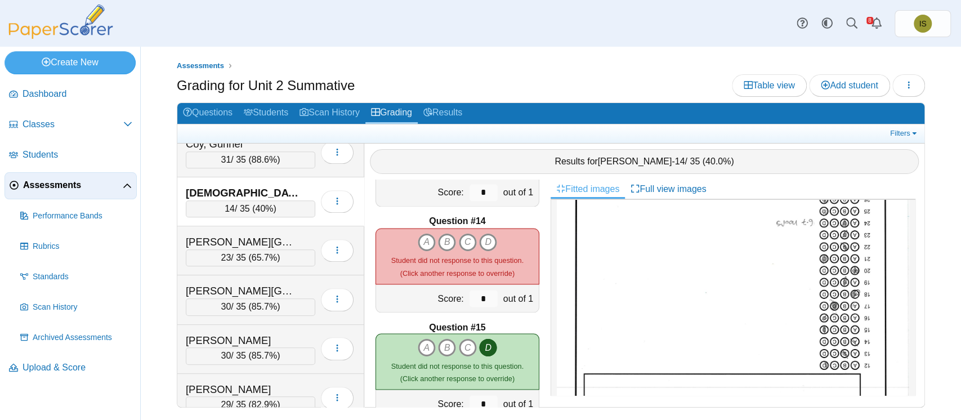
scroll to position [1338, 0]
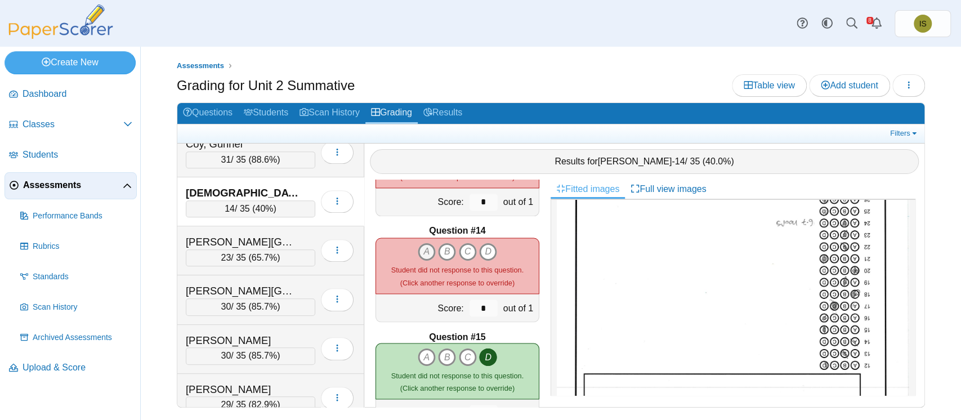
click at [418, 249] on icon "A" at bounding box center [427, 252] width 18 height 18
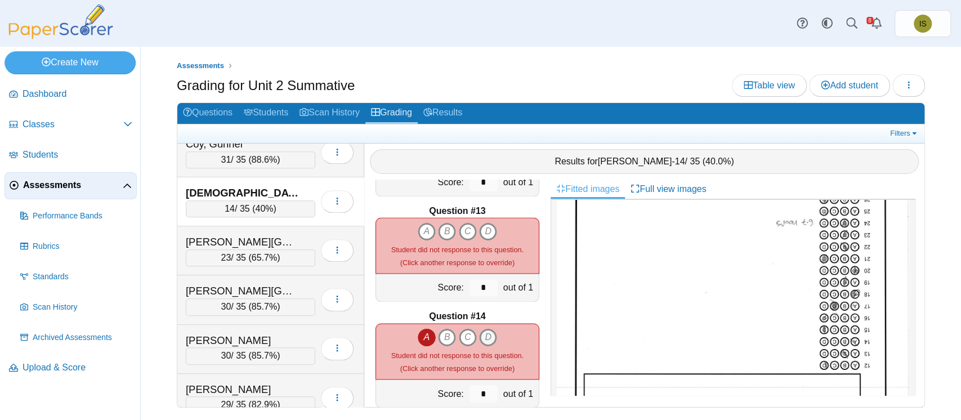
scroll to position [1252, 0]
click at [438, 230] on icon "B" at bounding box center [447, 232] width 18 height 18
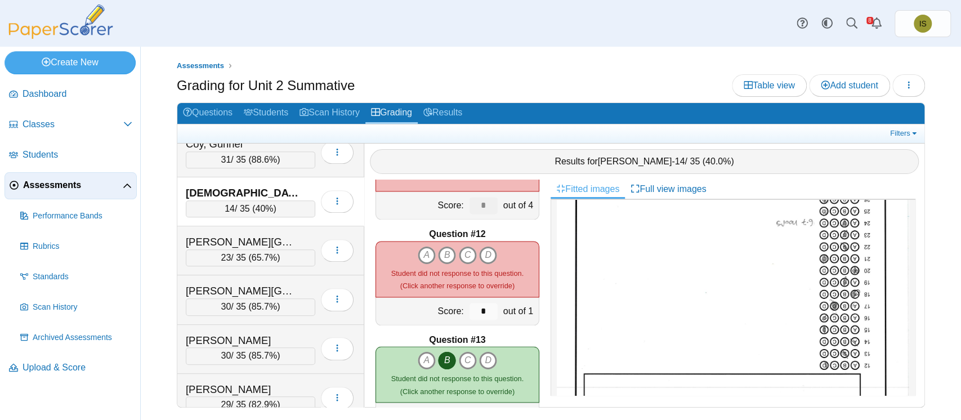
scroll to position [1121, 0]
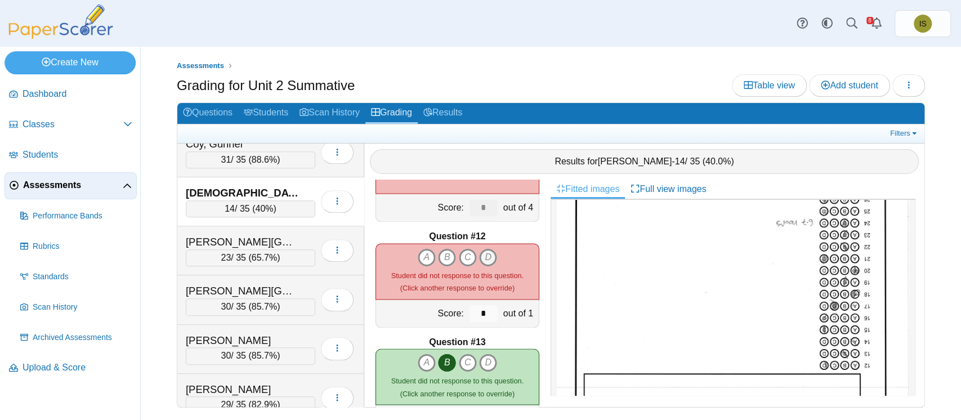
click at [479, 259] on icon "D" at bounding box center [488, 257] width 18 height 18
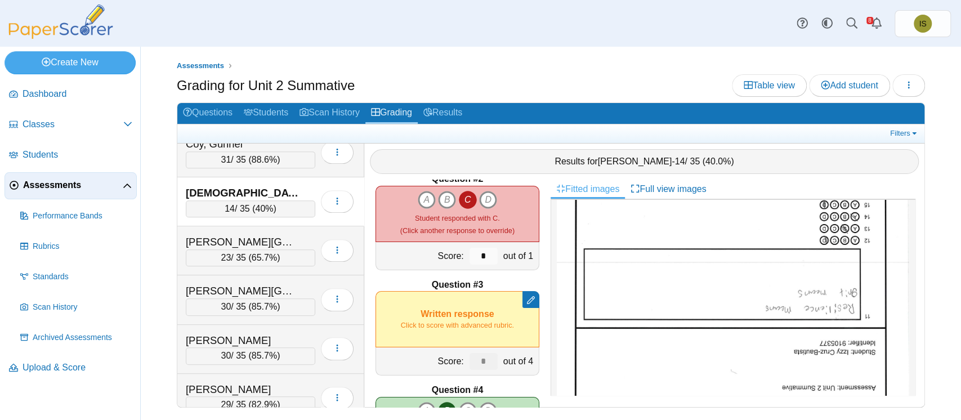
scroll to position [0, 0]
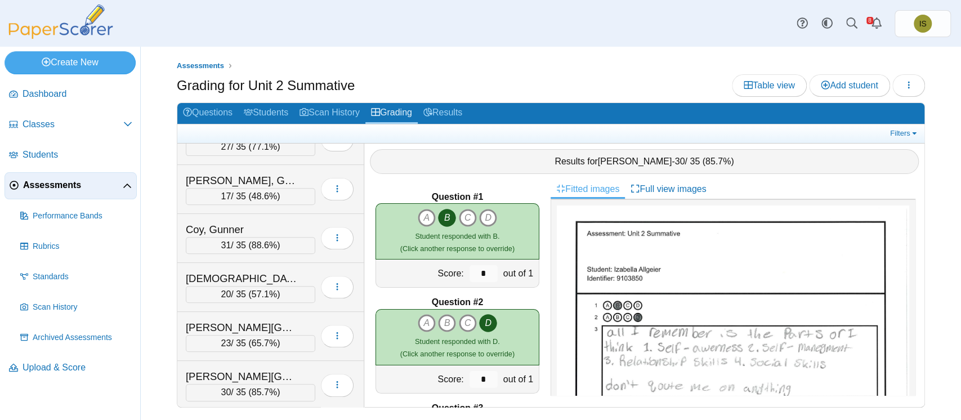
scroll to position [324, 0]
click at [455, 117] on link "Results" at bounding box center [443, 113] width 50 height 21
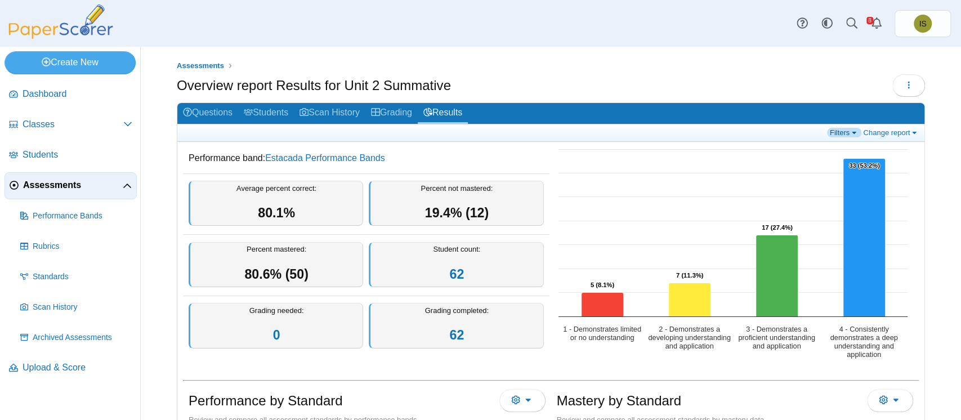
click at [829, 135] on link "Filters" at bounding box center [844, 133] width 34 height 10
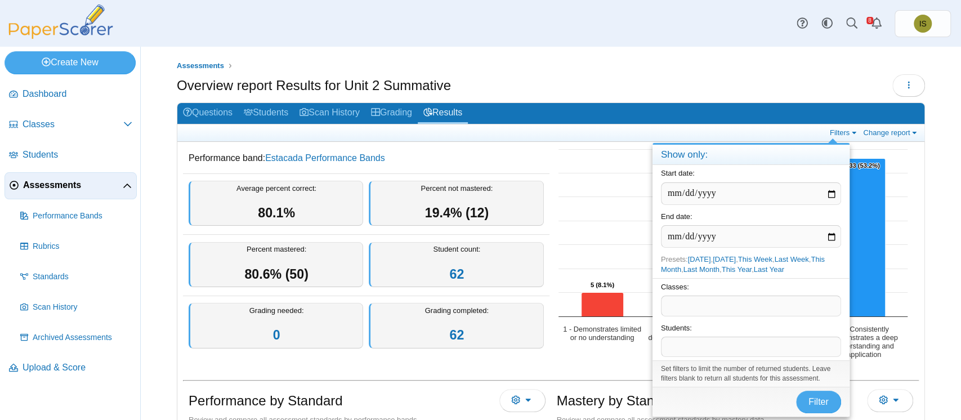
click at [681, 344] on span at bounding box center [751, 346] width 179 height 19
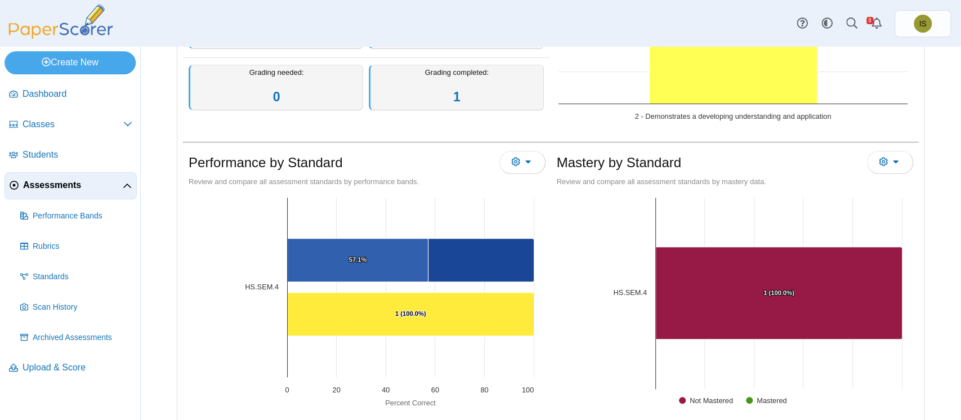
scroll to position [239, 0]
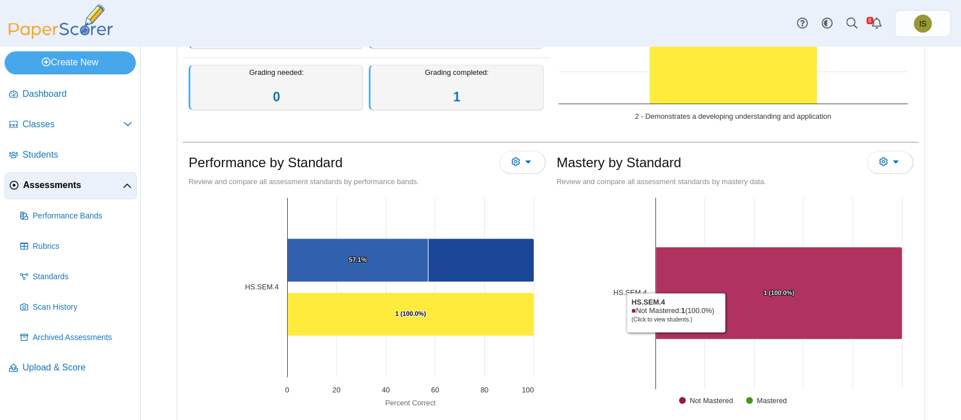
click at [722, 311] on Mastered "[object Object], 1. Not Mastered." at bounding box center [779, 293] width 247 height 92
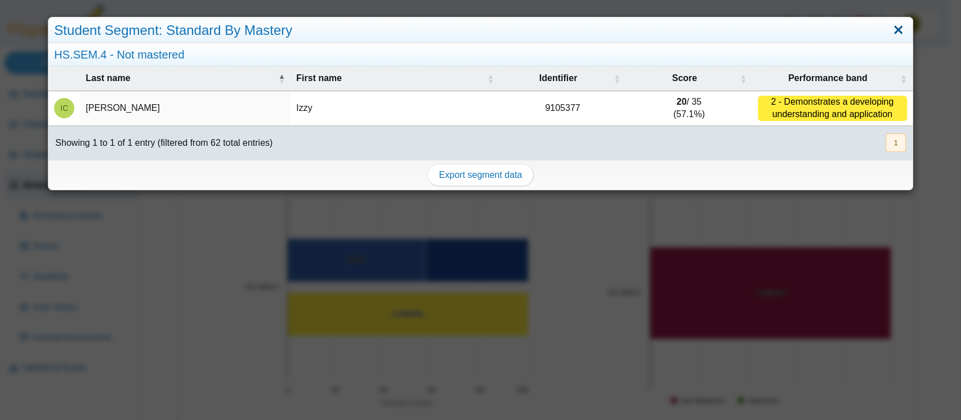
click at [890, 34] on link "Close" at bounding box center [898, 30] width 17 height 19
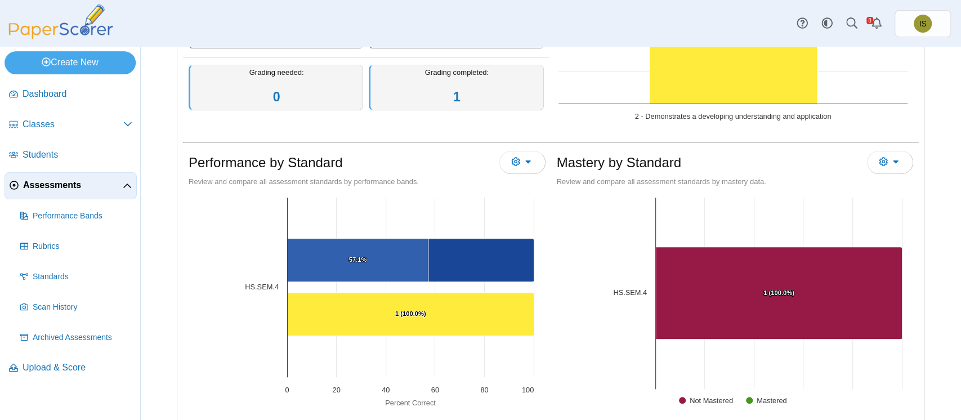
scroll to position [0, 0]
